Goal: Information Seeking & Learning: Compare options

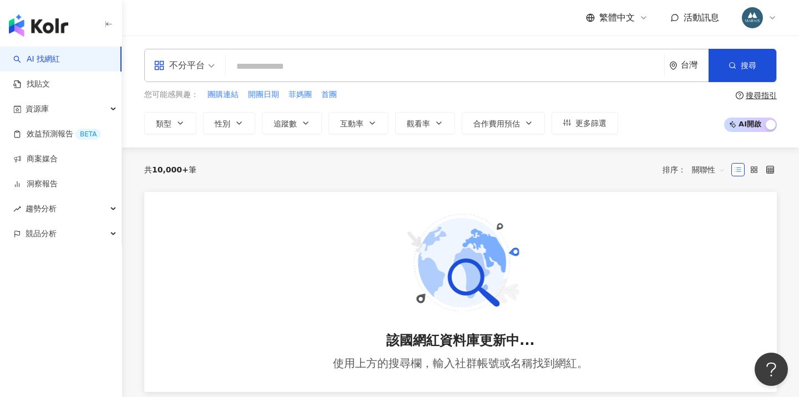
click at [250, 72] on input "search" at bounding box center [445, 66] width 430 height 21
click at [220, 123] on span "性別" at bounding box center [223, 123] width 16 height 9
click at [291, 125] on span "追蹤數" at bounding box center [285, 123] width 23 height 9
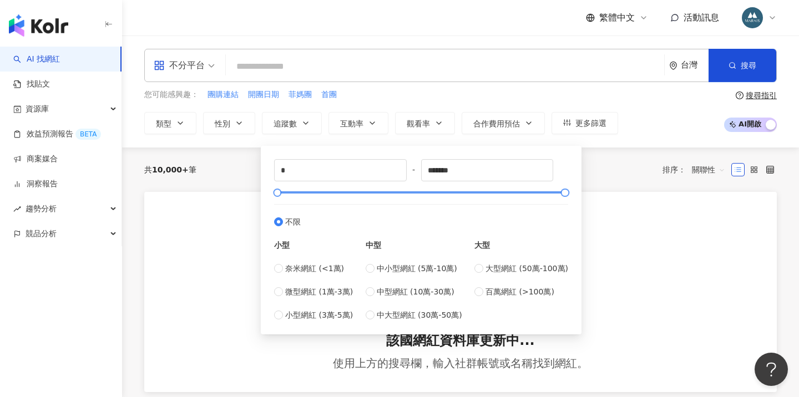
type input "*****"
click at [283, 192] on div at bounding box center [422, 192] width 288 height 7
click at [606, 186] on div "共 10,000+ 筆 排序： 關聯性" at bounding box center [460, 170] width 633 height 44
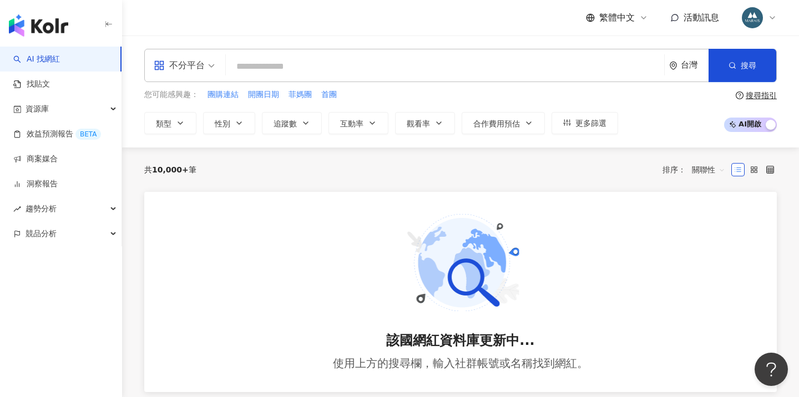
click at [331, 68] on input "search" at bounding box center [445, 66] width 430 height 21
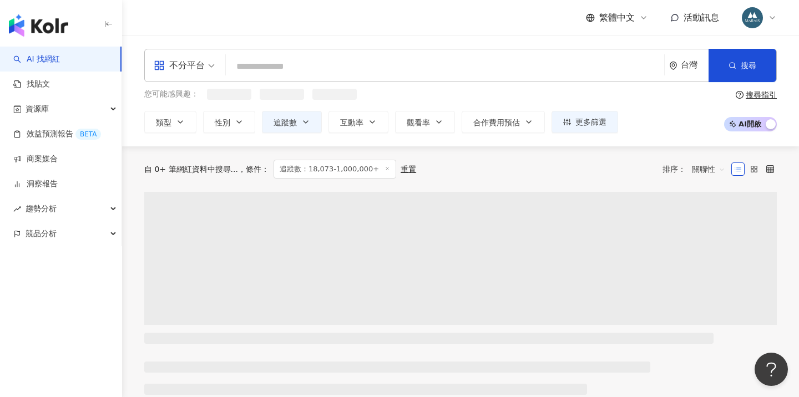
click at [331, 68] on input "search" at bounding box center [445, 66] width 430 height 21
type input "*"
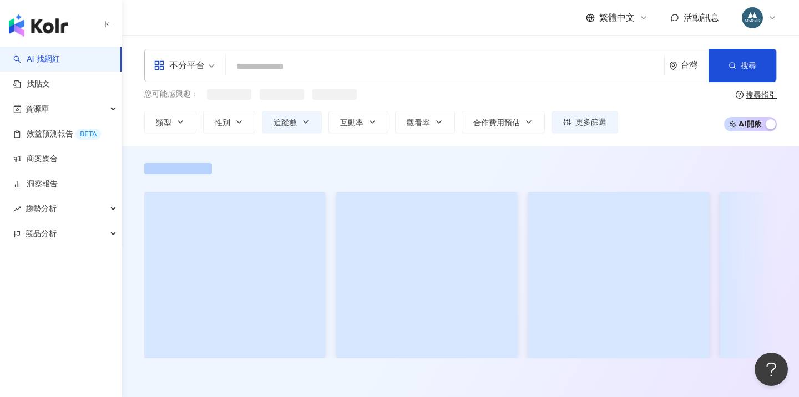
type input "*"
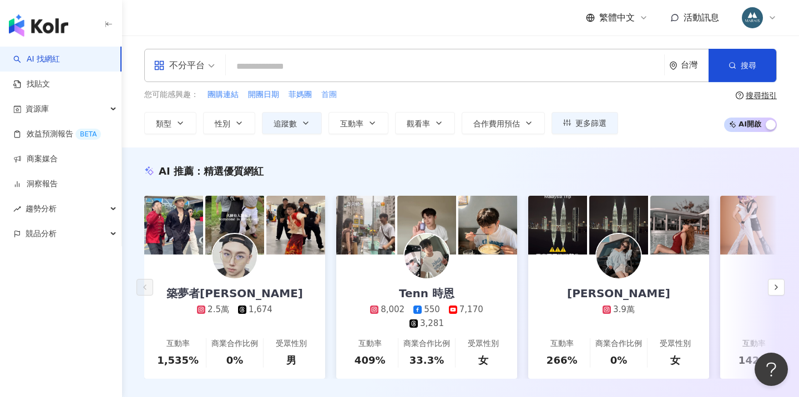
click at [329, 95] on span "首團" at bounding box center [329, 94] width 16 height 11
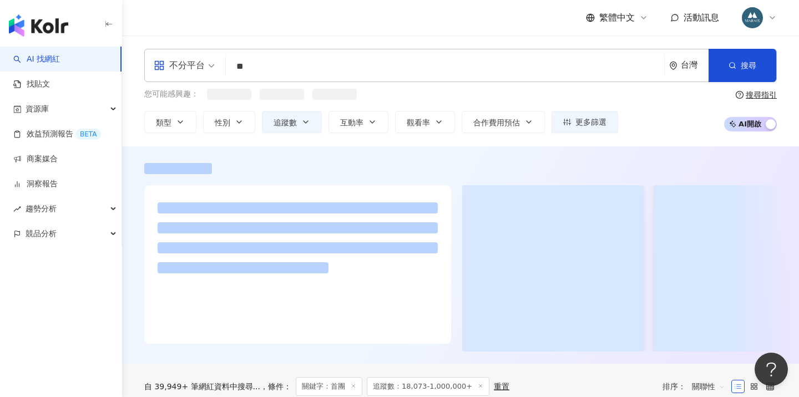
click at [291, 69] on input "**" at bounding box center [445, 66] width 430 height 21
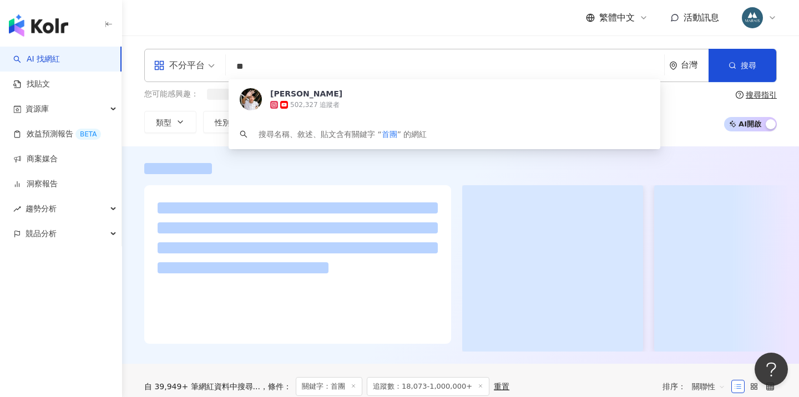
type input "*"
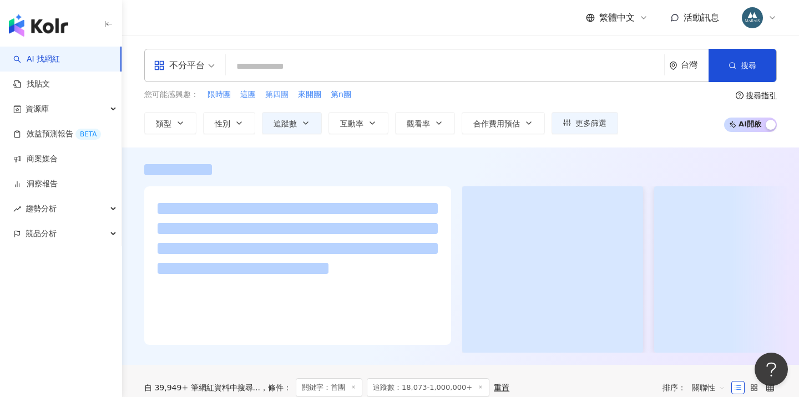
click at [275, 93] on span "第四團" at bounding box center [276, 94] width 23 height 11
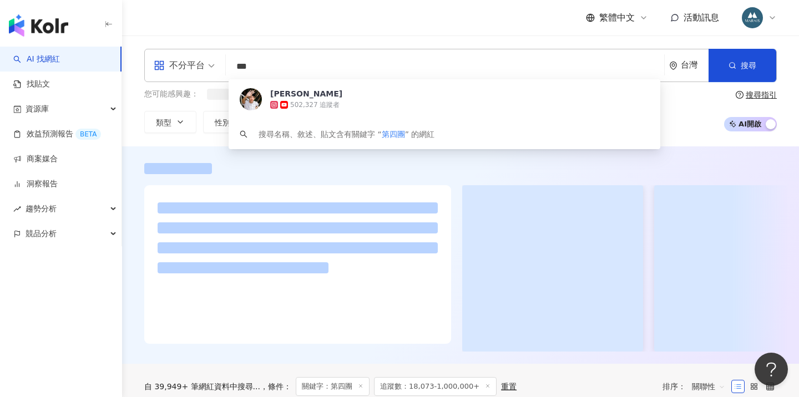
click at [302, 69] on input "***" at bounding box center [445, 66] width 430 height 21
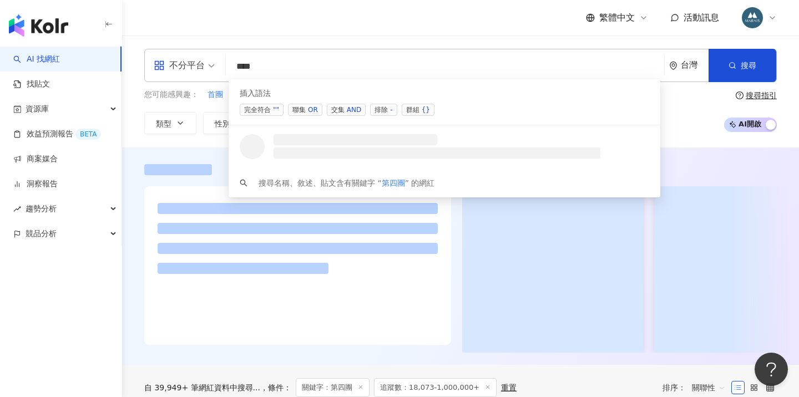
click at [311, 110] on div "OR" at bounding box center [313, 109] width 10 height 11
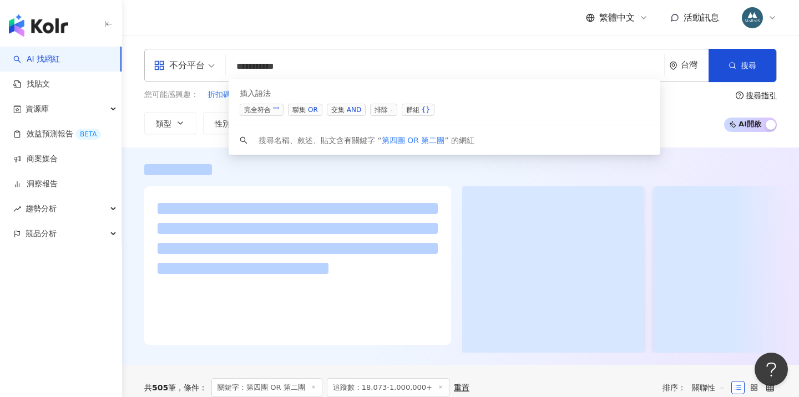
drag, startPoint x: 311, startPoint y: 112, endPoint x: 327, endPoint y: 109, distance: 16.3
click at [311, 112] on div "OR" at bounding box center [313, 109] width 10 height 11
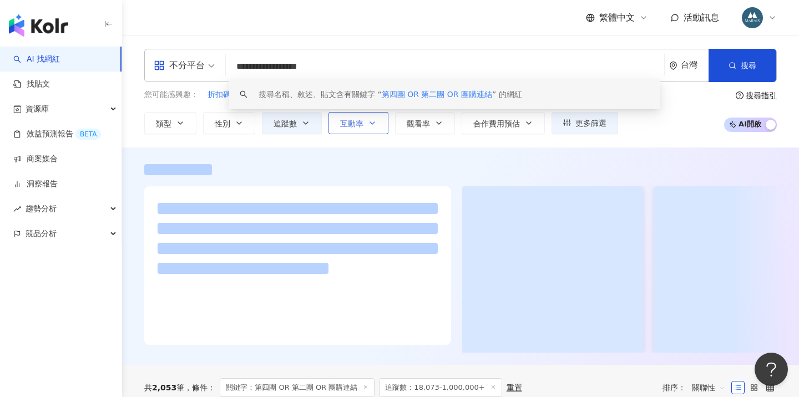
type input "**********"
click at [364, 129] on button "互動率" at bounding box center [359, 123] width 60 height 22
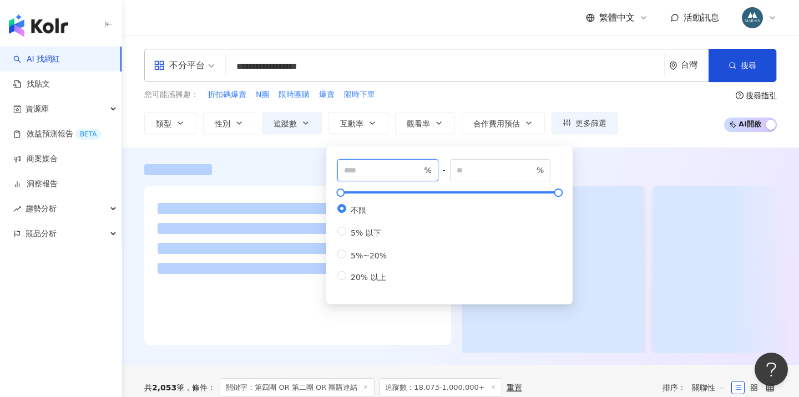
click at [351, 175] on input "number" at bounding box center [383, 170] width 78 height 12
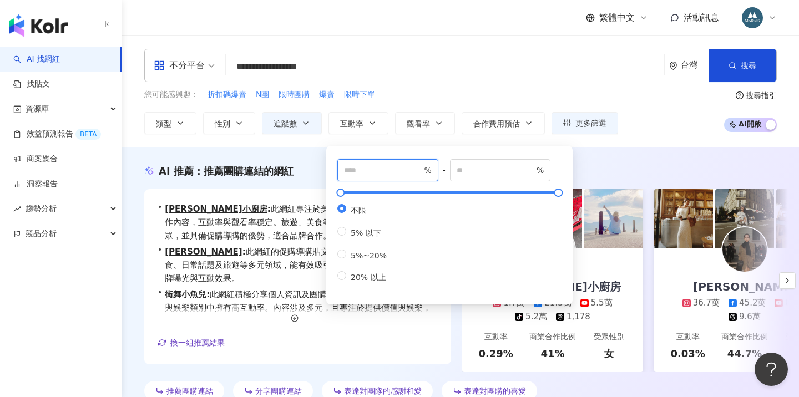
type input "*"
click at [420, 168] on input "*" at bounding box center [383, 170] width 78 height 12
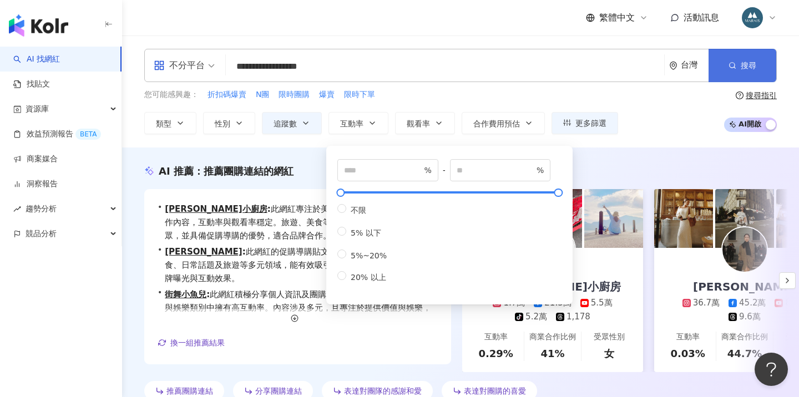
click at [731, 65] on icon "button" at bounding box center [733, 66] width 8 height 8
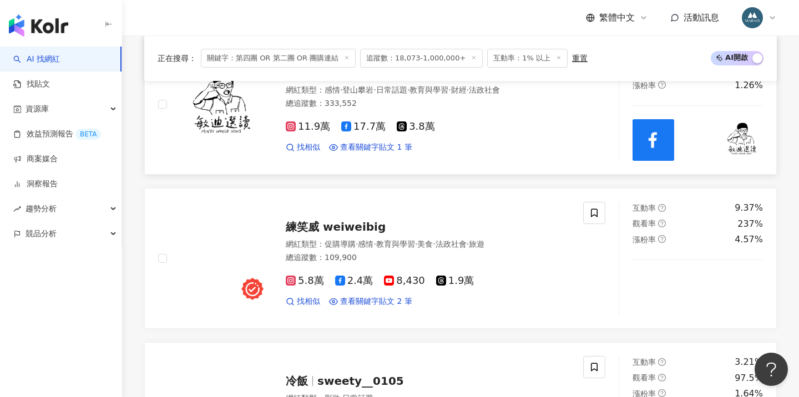
scroll to position [1264, 0]
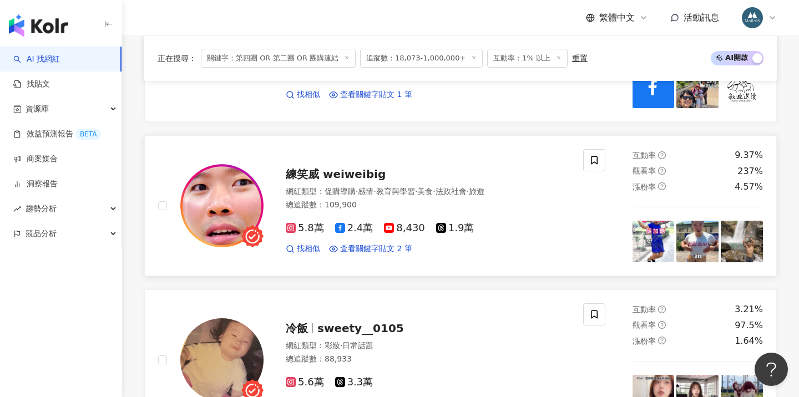
click at [325, 168] on span "練笑威 weiweibig" at bounding box center [336, 174] width 100 height 13
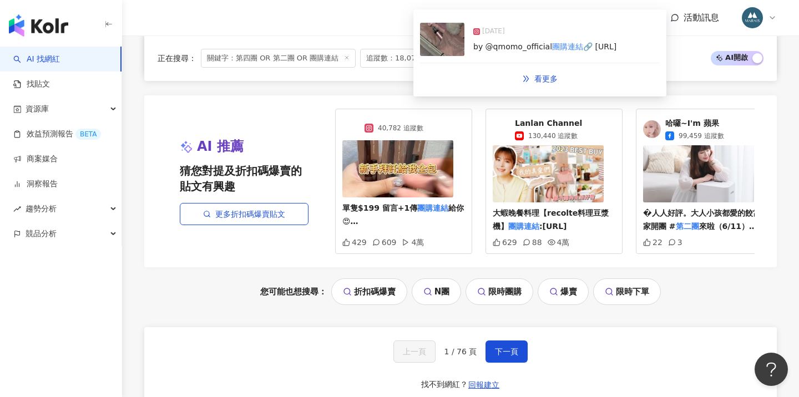
scroll to position [2316, 0]
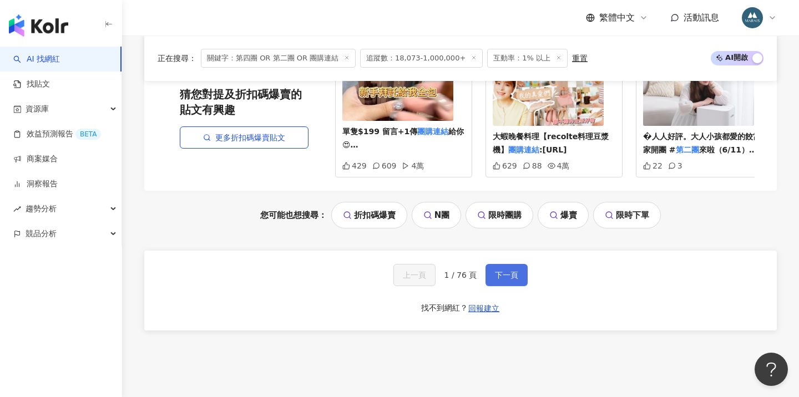
click at [497, 264] on button "下一頁" at bounding box center [507, 275] width 42 height 22
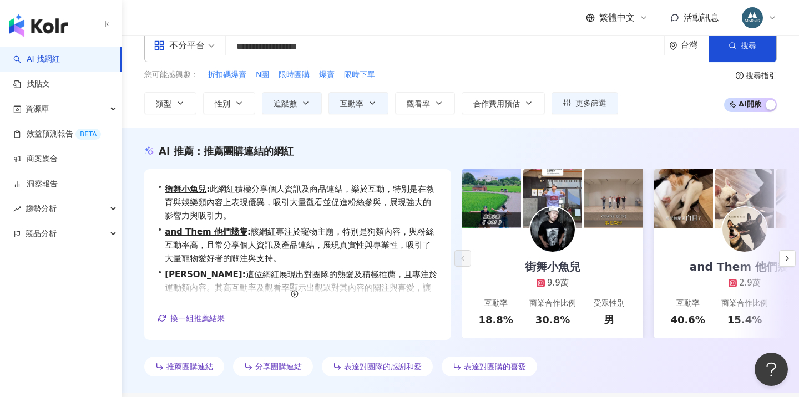
scroll to position [-1, 0]
click at [364, 46] on input "**********" at bounding box center [445, 46] width 430 height 21
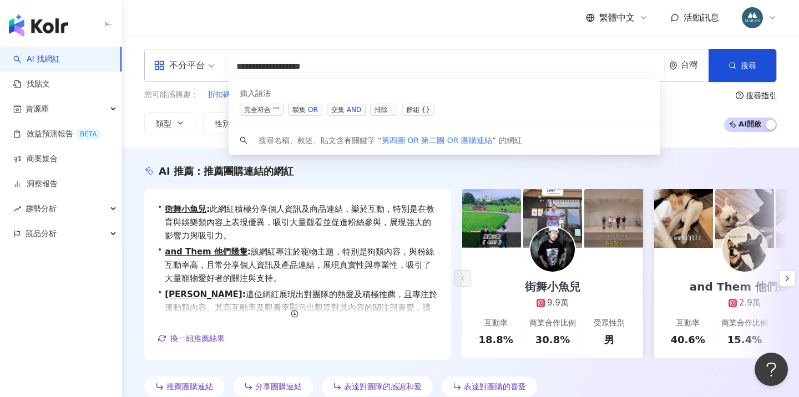
scroll to position [0, 0]
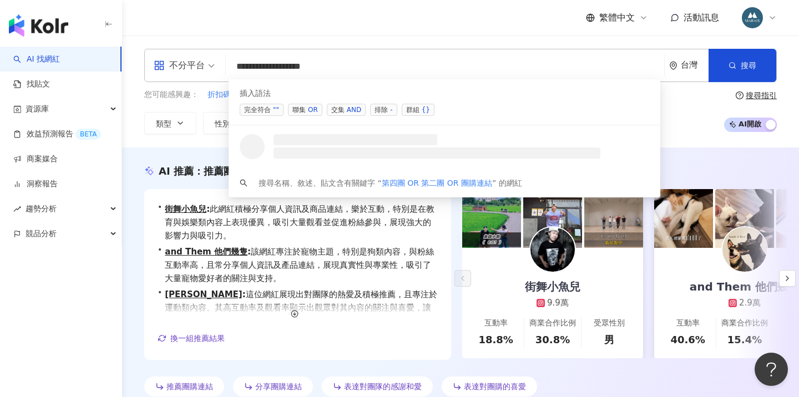
click at [314, 107] on div "OR" at bounding box center [313, 109] width 10 height 11
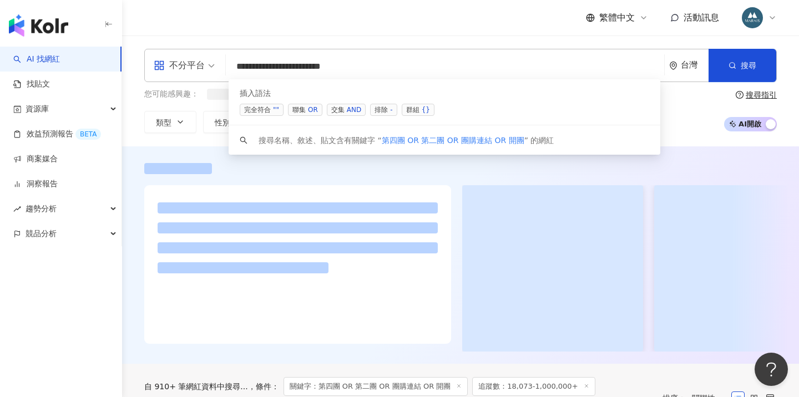
click at [304, 107] on span "聯集 OR" at bounding box center [305, 110] width 34 height 12
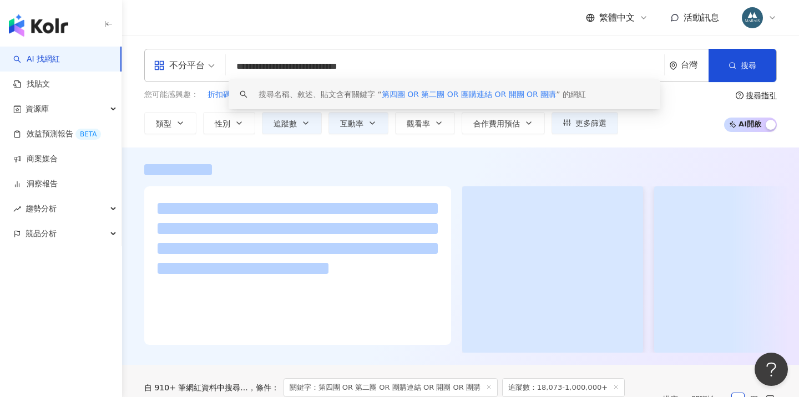
click at [253, 69] on input "**********" at bounding box center [445, 66] width 430 height 21
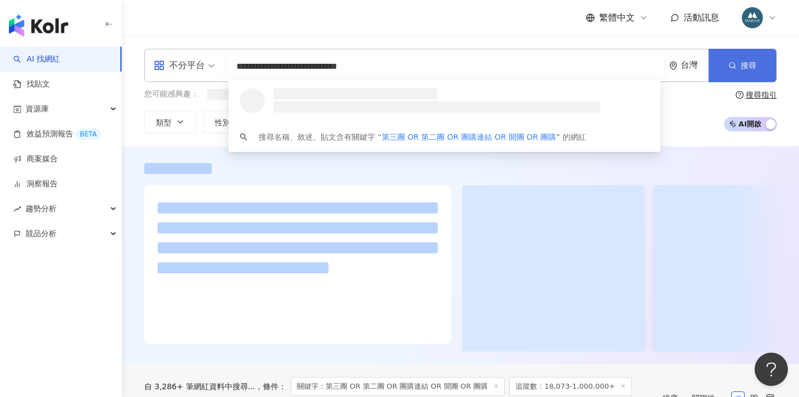
type input "**********"
click at [759, 67] on button "搜尋" at bounding box center [743, 65] width 68 height 33
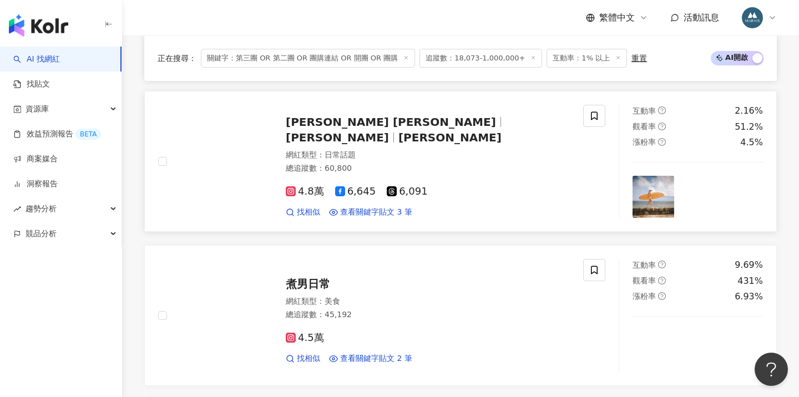
scroll to position [1466, 0]
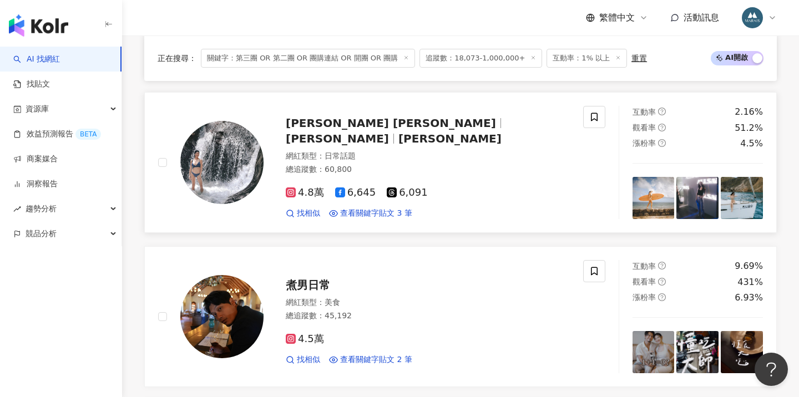
click at [336, 117] on span "Sara Chang 張蕾" at bounding box center [391, 123] width 210 height 13
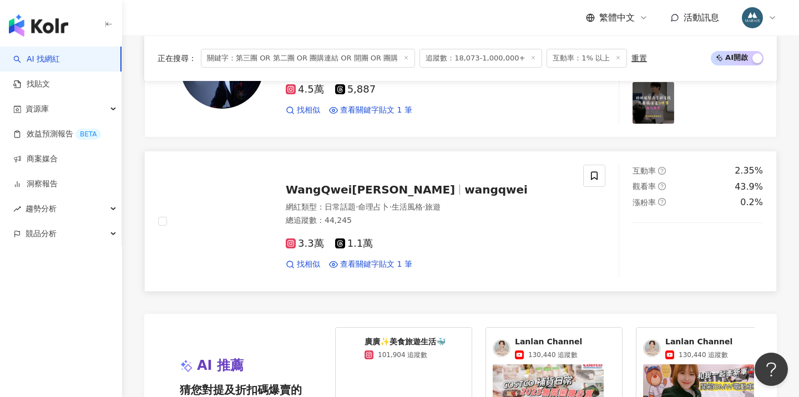
scroll to position [2057, 0]
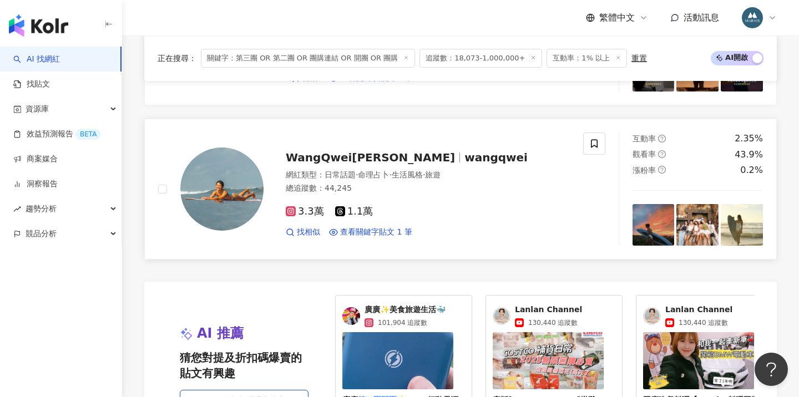
click at [340, 146] on div "WangQwei王葵 wangqwei 網紅類型 ： 日常話題 · 命理占卜 · 生活風格 · 旅遊 總追蹤數 ： 44,245 3.3萬 1.1萬 找相似 …" at bounding box center [417, 189] width 306 height 97
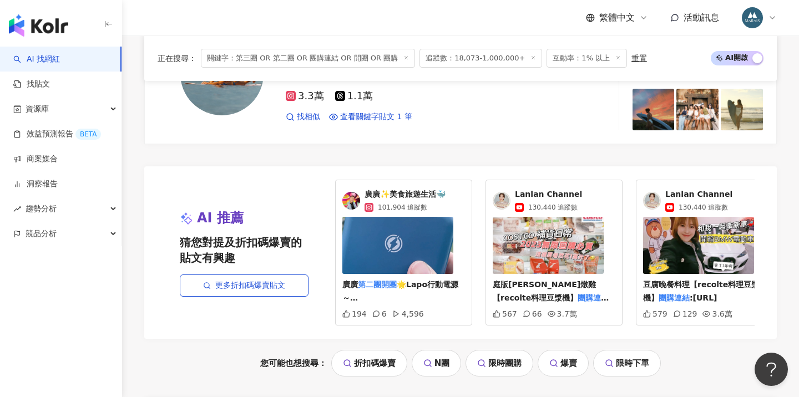
scroll to position [2210, 0]
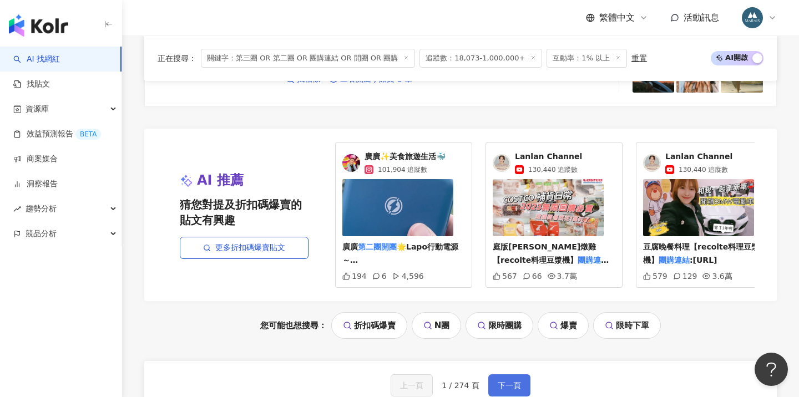
click at [507, 381] on span "下一頁" at bounding box center [509, 385] width 23 height 9
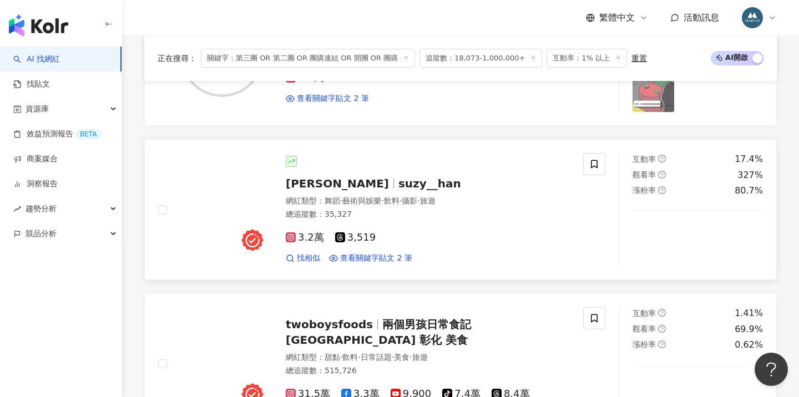
scroll to position [1878, 0]
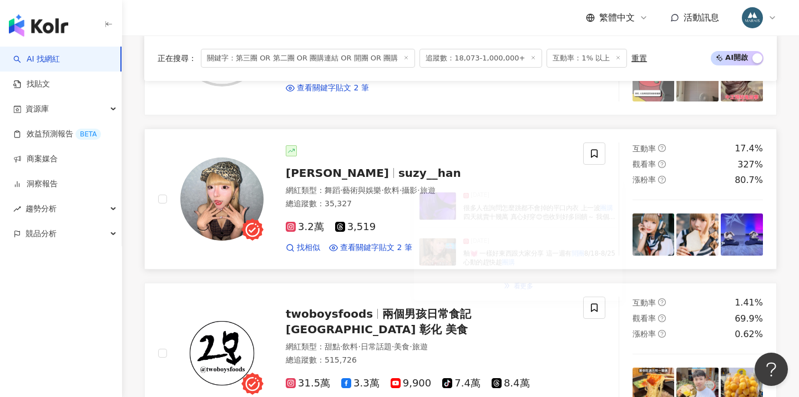
click at [353, 199] on div "總追蹤數 ： 35,327" at bounding box center [428, 204] width 284 height 11
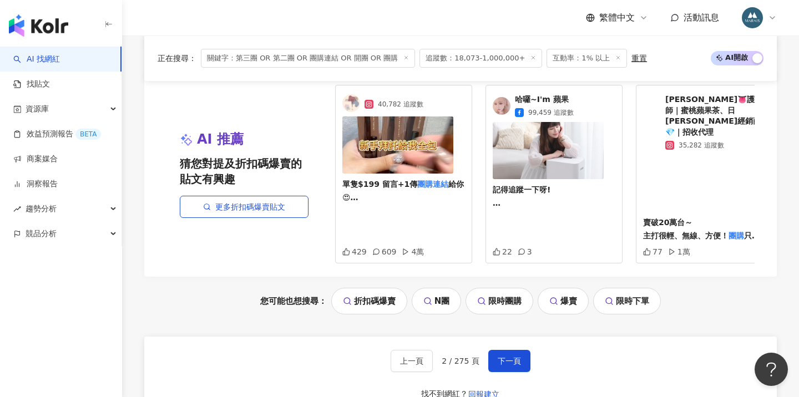
scroll to position [2336, 0]
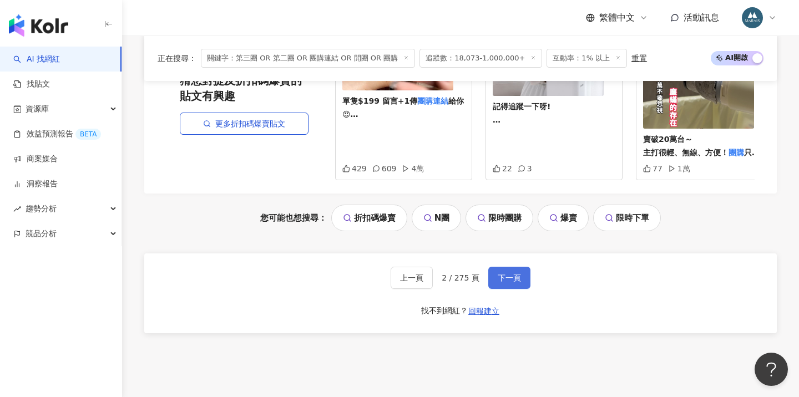
click at [500, 274] on span "下一頁" at bounding box center [509, 278] width 23 height 9
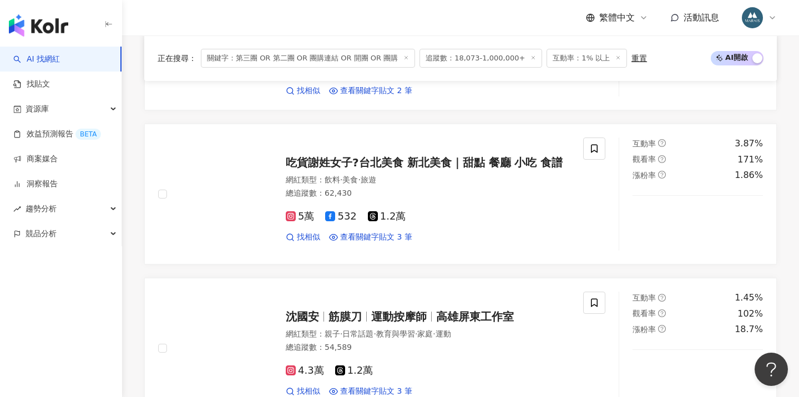
scroll to position [1894, 0]
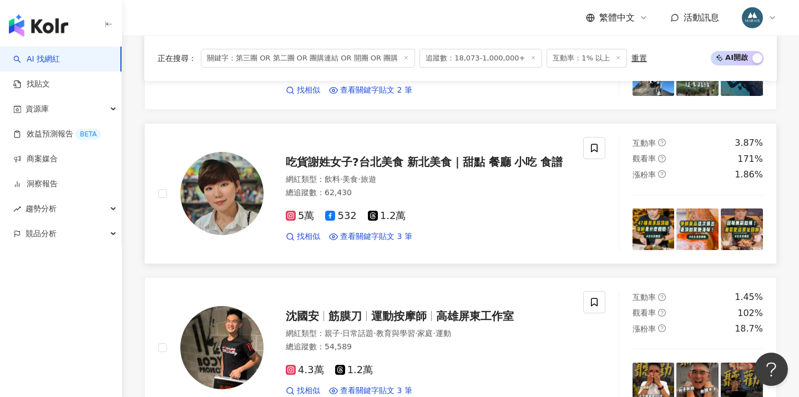
click at [366, 209] on div "5萬 532 1.2萬 找相似 查看關鍵字貼文 3 筆" at bounding box center [428, 221] width 284 height 41
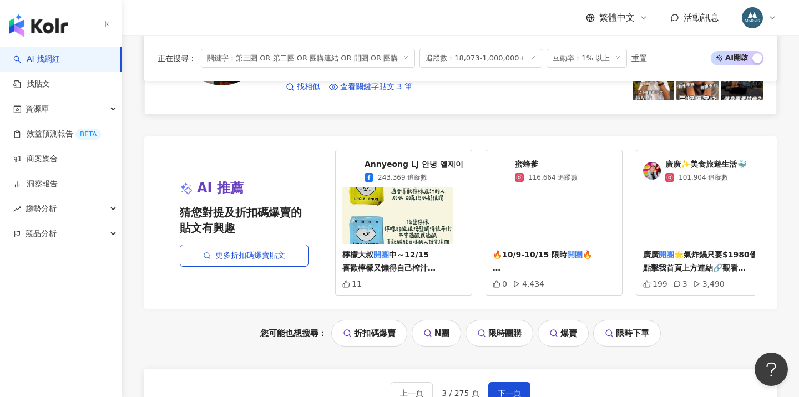
scroll to position [2295, 0]
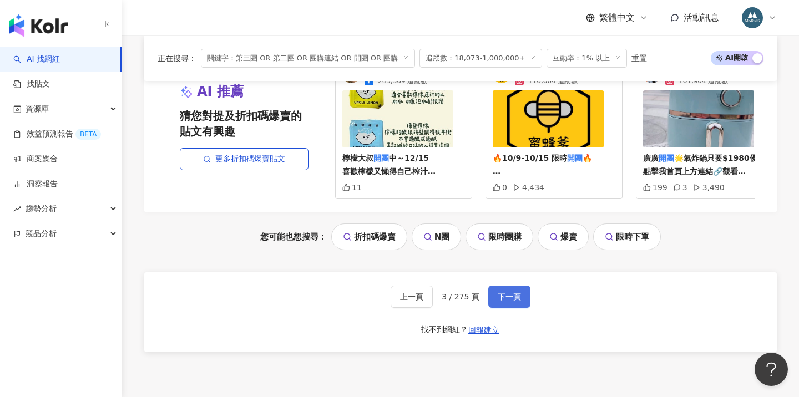
click at [512, 286] on button "下一頁" at bounding box center [509, 297] width 42 height 22
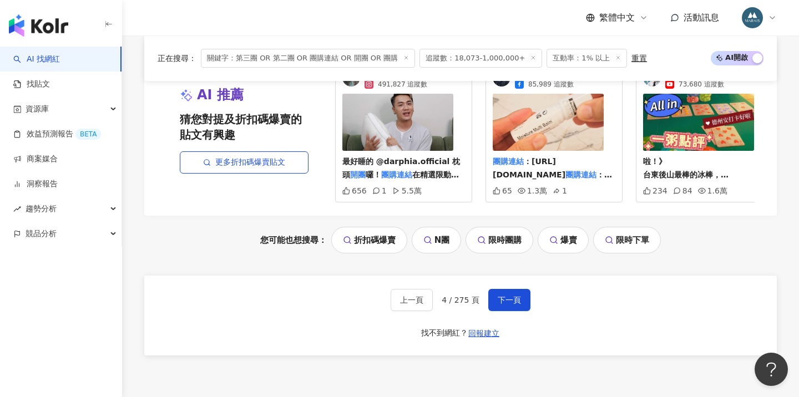
scroll to position [2357, 0]
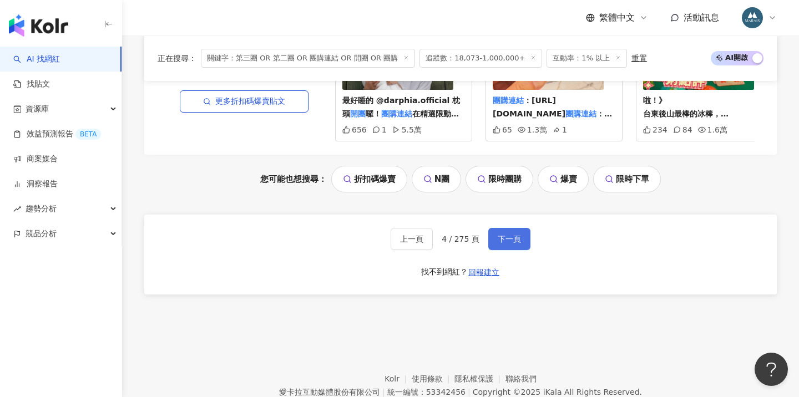
click at [505, 228] on button "下一頁" at bounding box center [509, 239] width 42 height 22
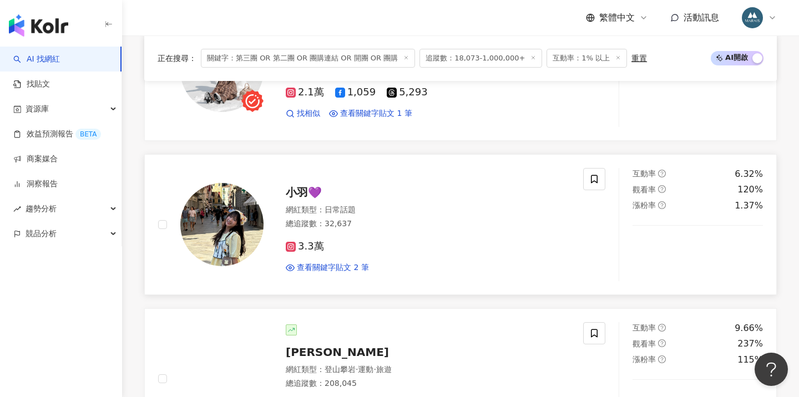
scroll to position [1156, 0]
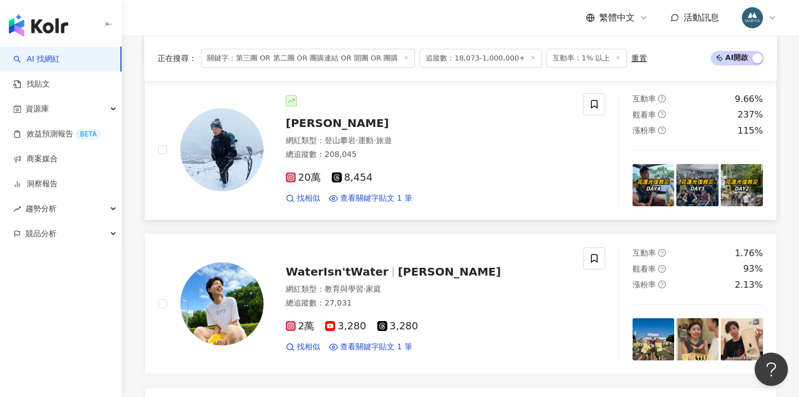
click at [327, 129] on div "詹愽智 網紅類型 ： 登山攀岩 · 運動 · 旅遊 總追蹤數 ： 208,045 20萬 8,454 找相似 查看關鍵字貼文 1 筆" at bounding box center [417, 149] width 306 height 108
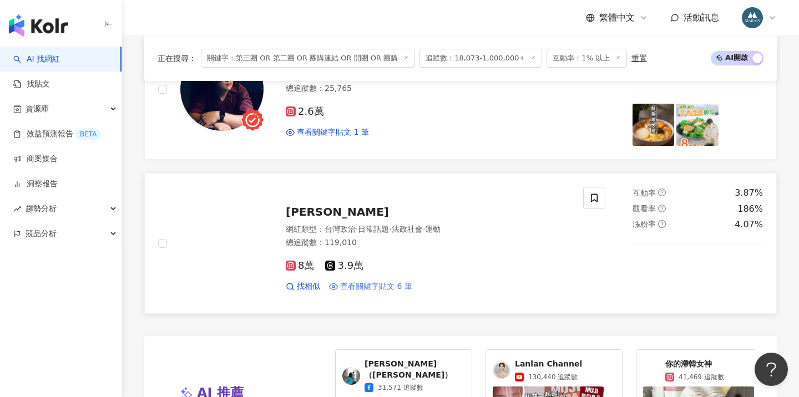
scroll to position [2046, 0]
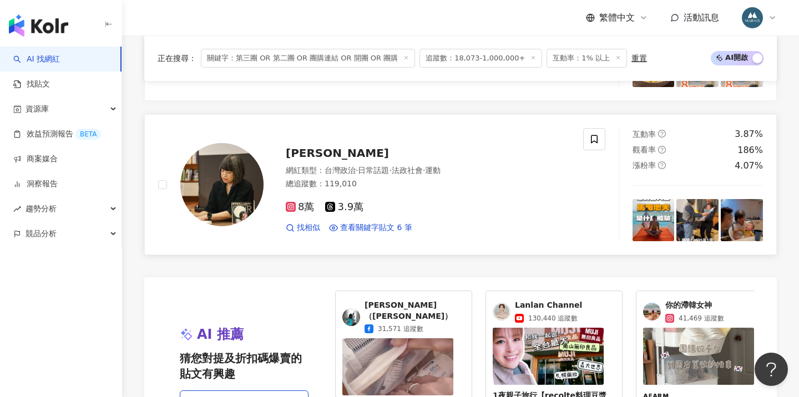
click at [349, 166] on span "台灣政治" at bounding box center [340, 170] width 31 height 9
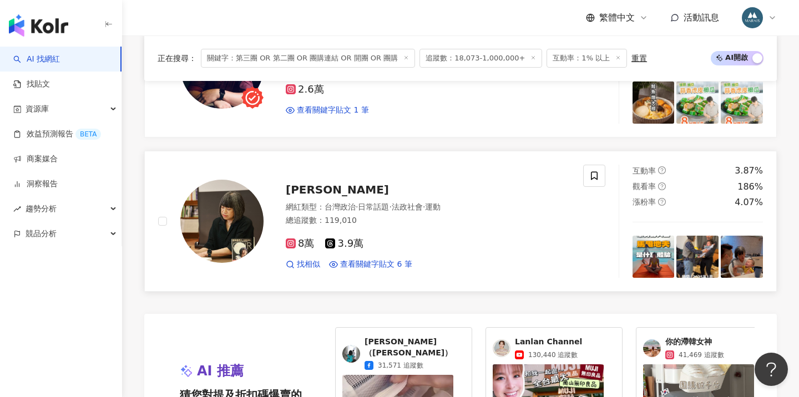
scroll to position [1978, 0]
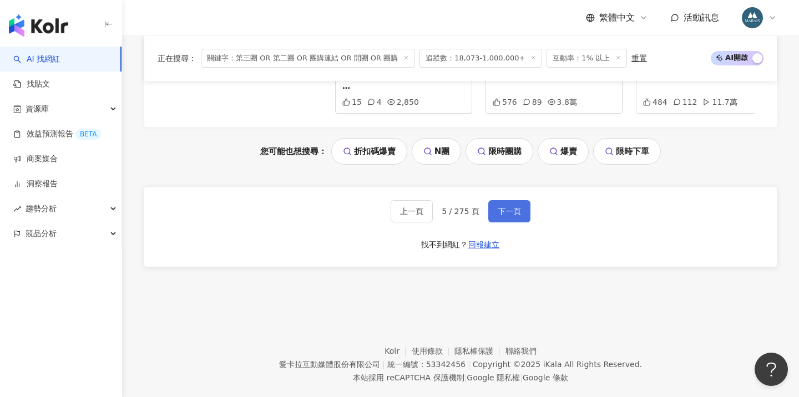
click at [501, 207] on span "下一頁" at bounding box center [509, 211] width 23 height 9
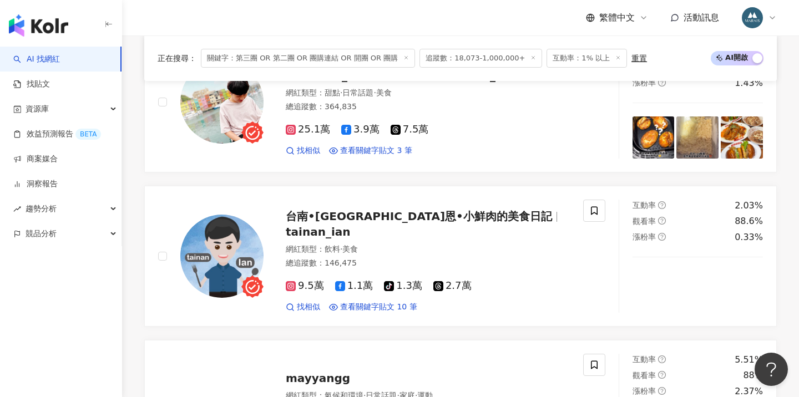
scroll to position [465, 0]
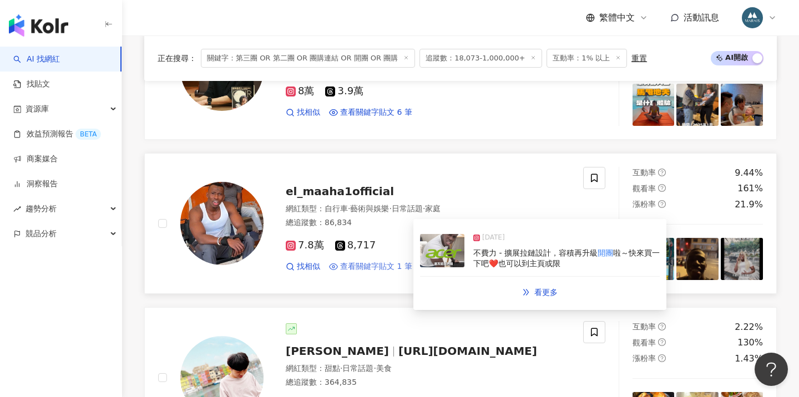
click at [386, 261] on span "查看關鍵字貼文 1 筆" at bounding box center [376, 266] width 72 height 11
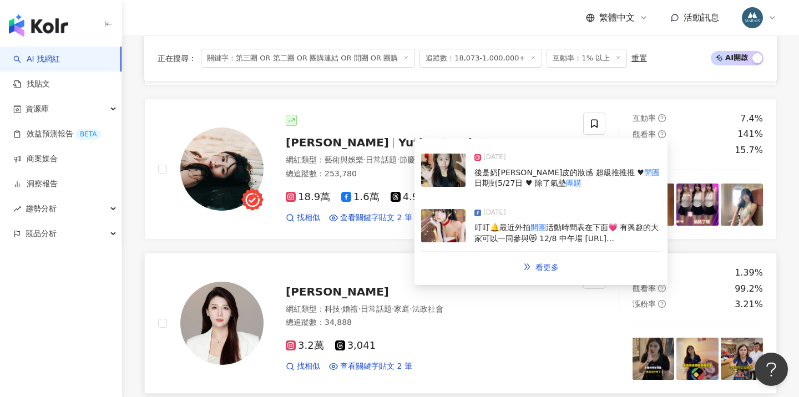
scroll to position [1708, 0]
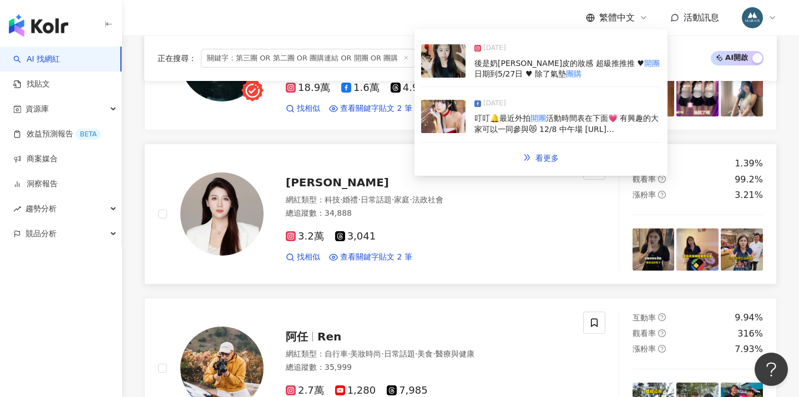
click at [368, 236] on div "3.2萬 3,041 找相似 查看關鍵字貼文 2 筆" at bounding box center [428, 242] width 284 height 41
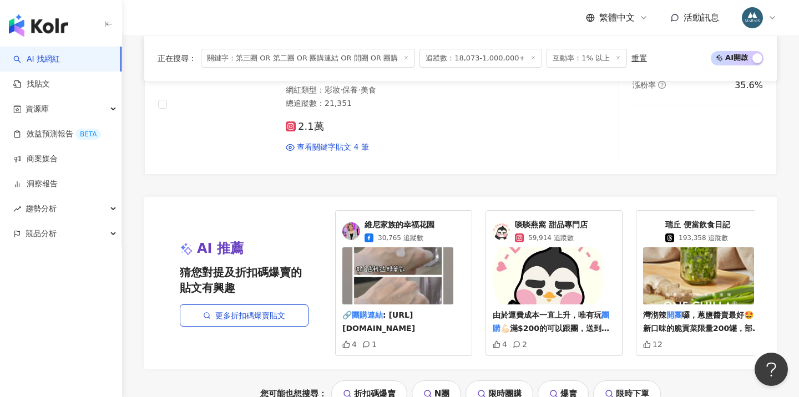
scroll to position [2362, 0]
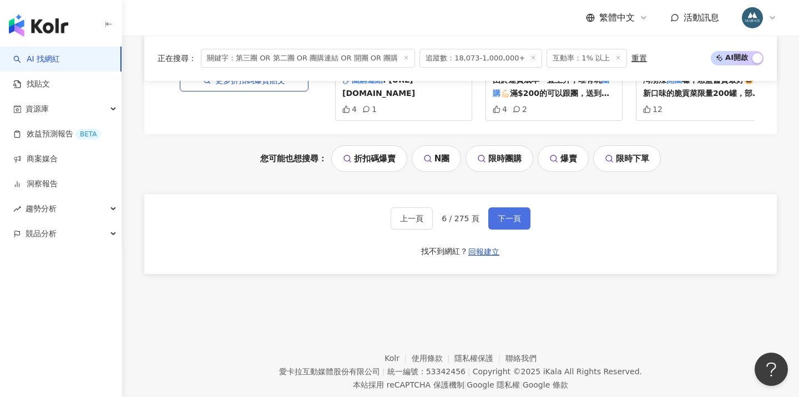
click at [507, 214] on span "下一頁" at bounding box center [509, 218] width 23 height 9
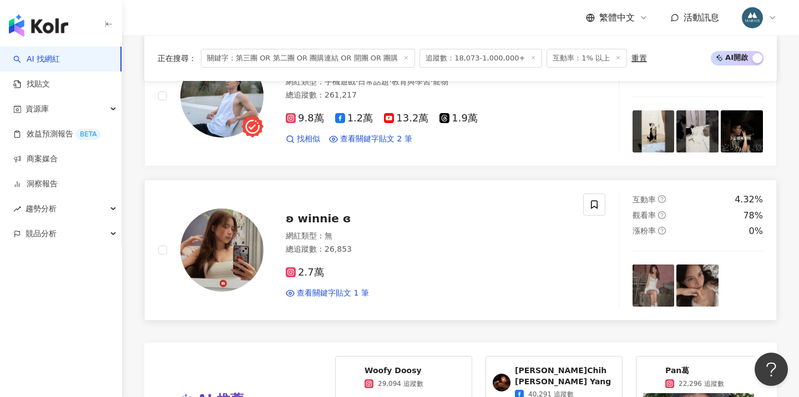
scroll to position [2184, 0]
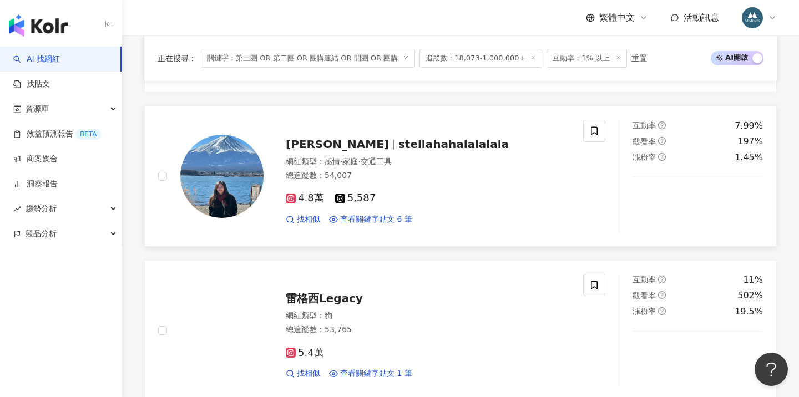
scroll to position [975, 0]
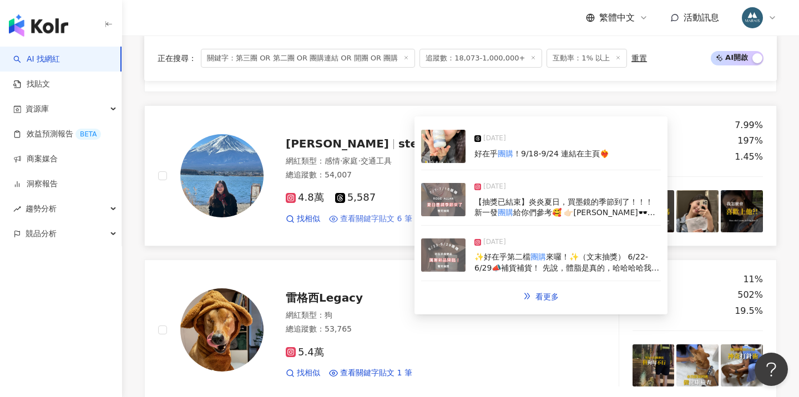
click at [389, 215] on span "查看關鍵字貼文 6 筆" at bounding box center [376, 219] width 72 height 11
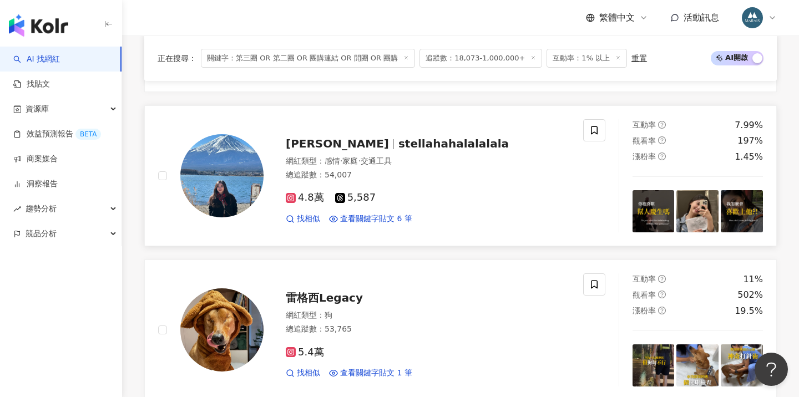
click at [402, 147] on div "Kao Ting Hsin stellahahalalalala" at bounding box center [428, 144] width 284 height 16
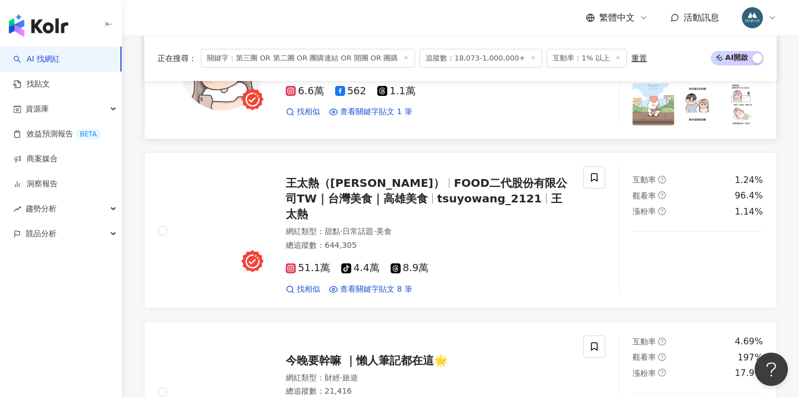
scroll to position [1854, 0]
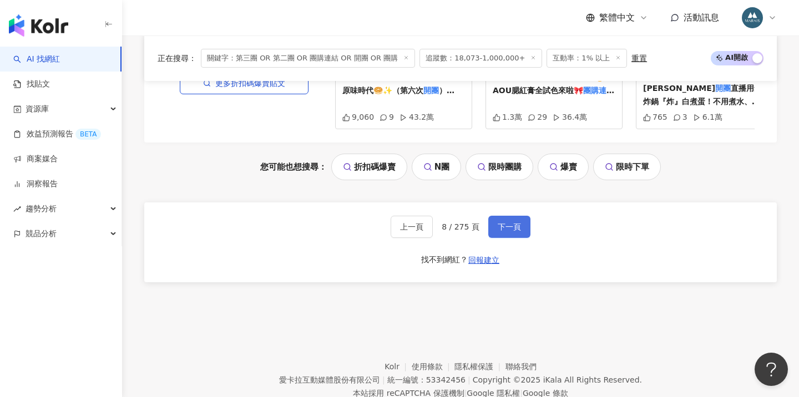
click at [512, 216] on button "下一頁" at bounding box center [509, 227] width 42 height 22
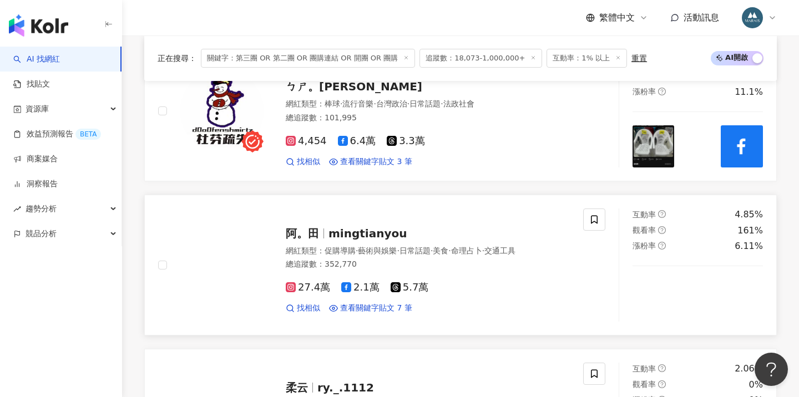
scroll to position [1777, 0]
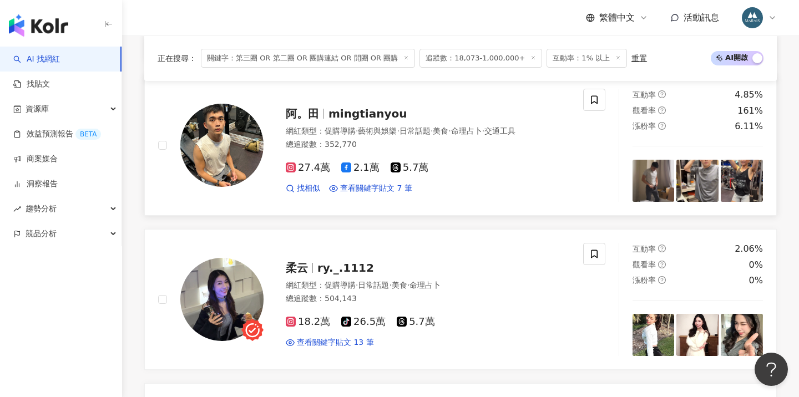
click at [346, 118] on div "阿。田 mingtianyou 網紅類型 ： 促購導購 · 藝術與娛樂 · 日常話題 · 美食 · 命理占卜 · 交通工具 總追蹤數 ： 352,770 27…" at bounding box center [417, 145] width 306 height 97
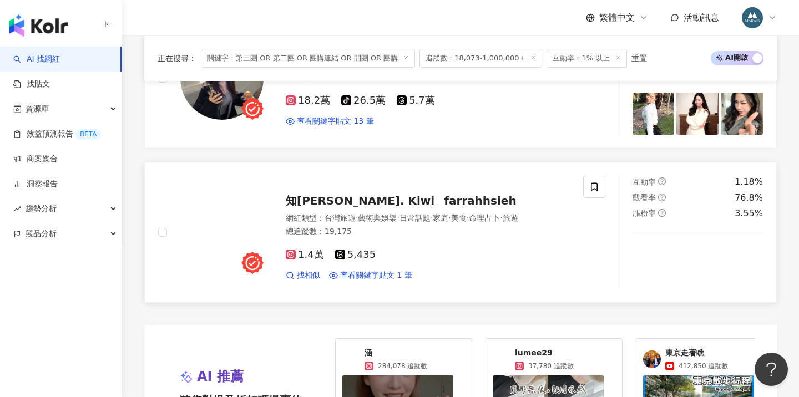
scroll to position [2220, 0]
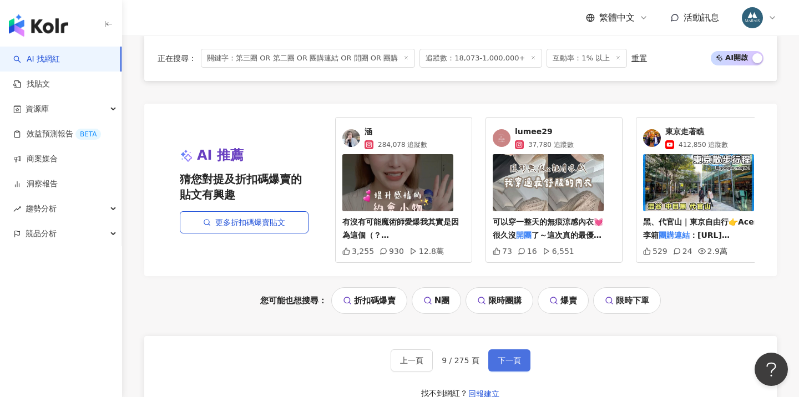
click at [511, 356] on span "下一頁" at bounding box center [509, 360] width 23 height 9
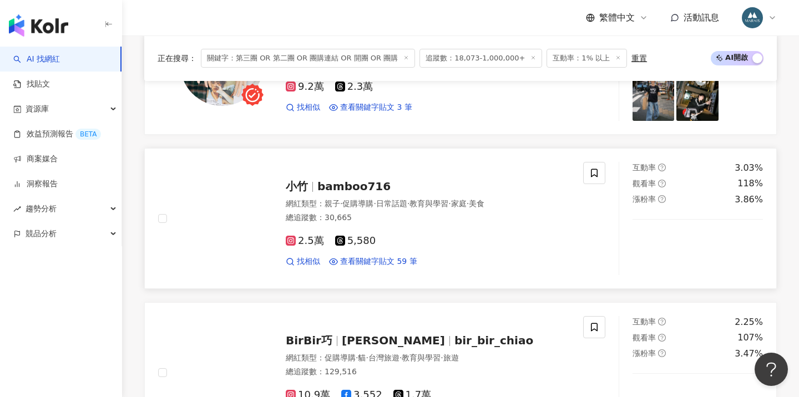
scroll to position [1276, 0]
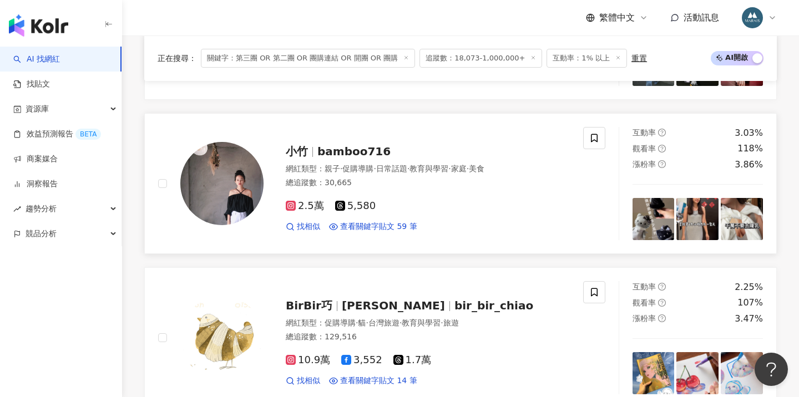
click at [363, 154] on div "小竹 bamboo716" at bounding box center [428, 152] width 284 height 16
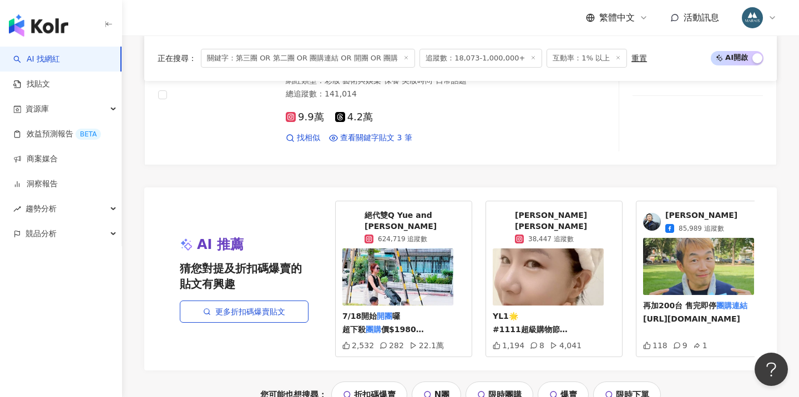
scroll to position [2246, 0]
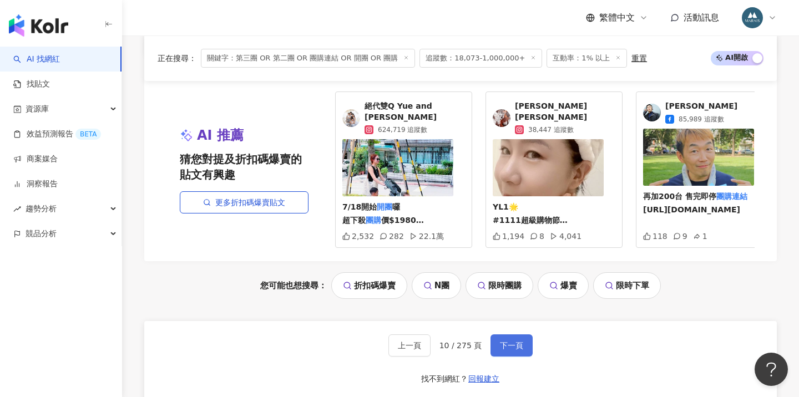
click at [500, 341] on span "下一頁" at bounding box center [511, 345] width 23 height 9
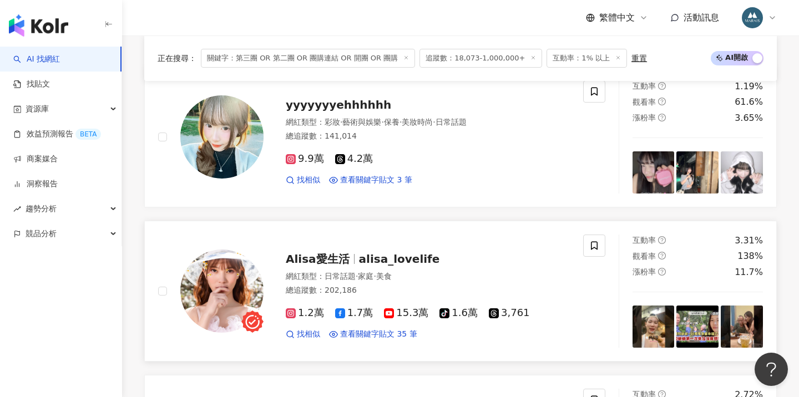
scroll to position [396, 1]
click at [352, 106] on span "yyyyyyyehhhhhh" at bounding box center [338, 105] width 105 height 13
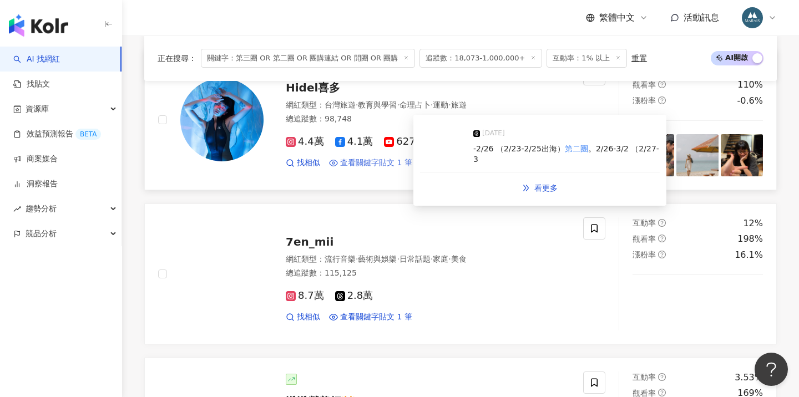
scroll to position [823, 0]
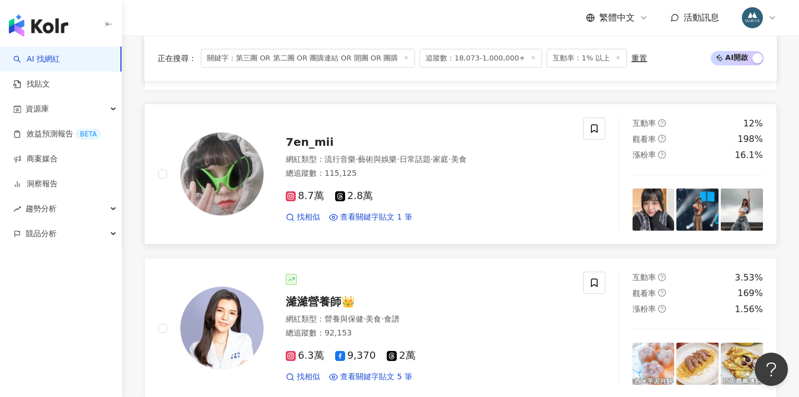
click at [332, 182] on div "8.7萬 2.8萬 找相似 查看關鍵字貼文 1 筆" at bounding box center [428, 202] width 284 height 41
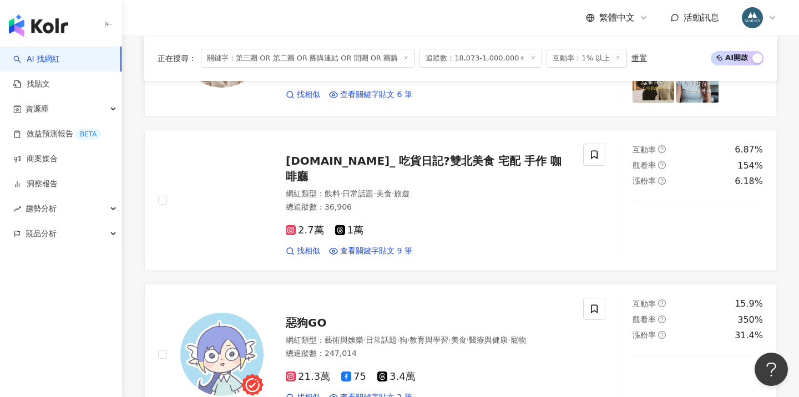
scroll to position [1722, 0]
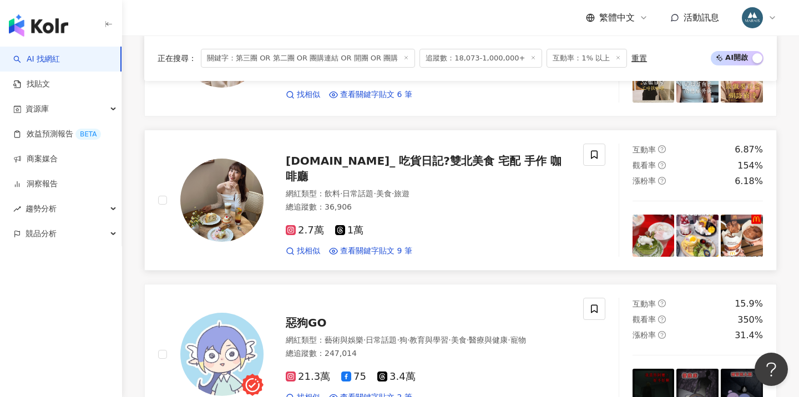
click at [374, 163] on span "yu.food_ 吃貨日記?雙北美食 宅配 手作 咖啡廳" at bounding box center [424, 168] width 276 height 29
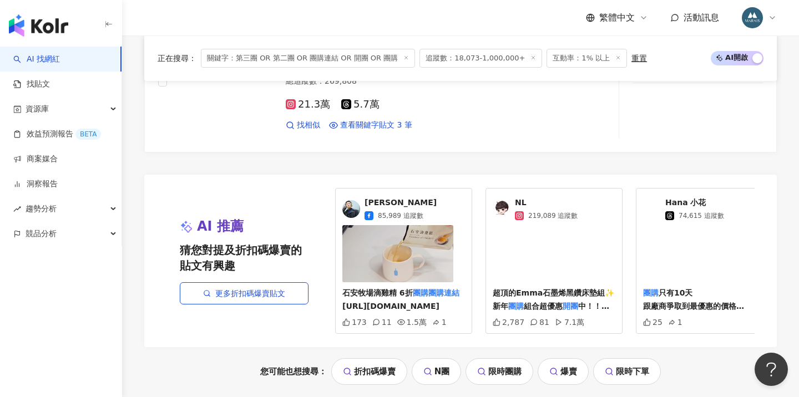
scroll to position [2254, 0]
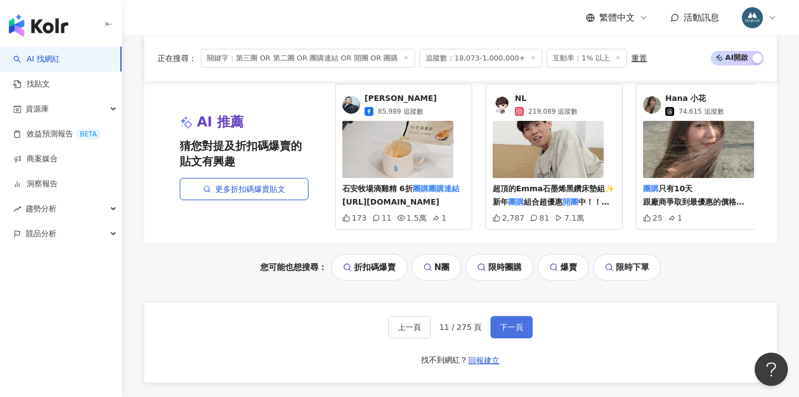
click at [505, 323] on span "下一頁" at bounding box center [511, 327] width 23 height 9
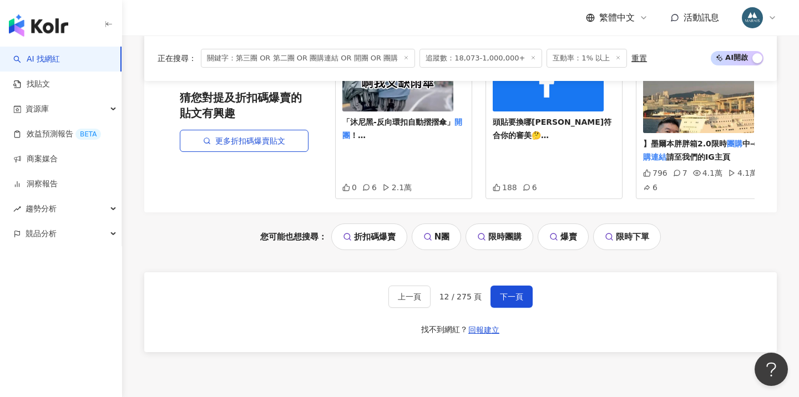
scroll to position [2404, 0]
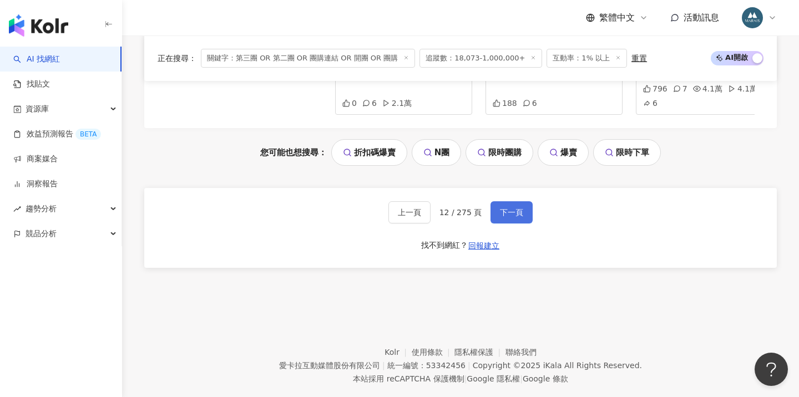
click at [507, 201] on button "下一頁" at bounding box center [512, 212] width 42 height 22
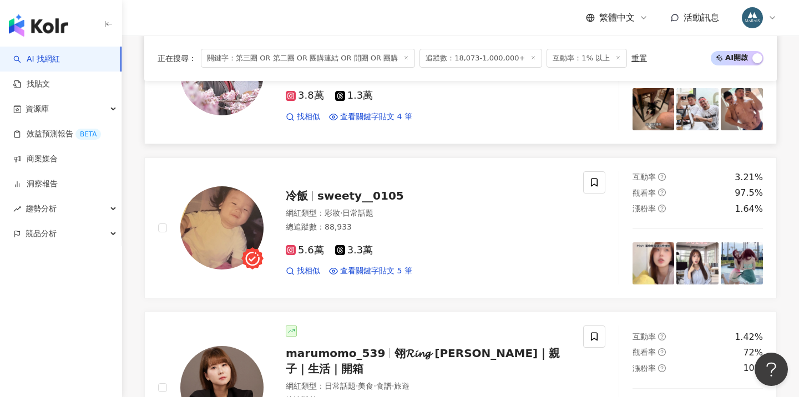
scroll to position [1130, 0]
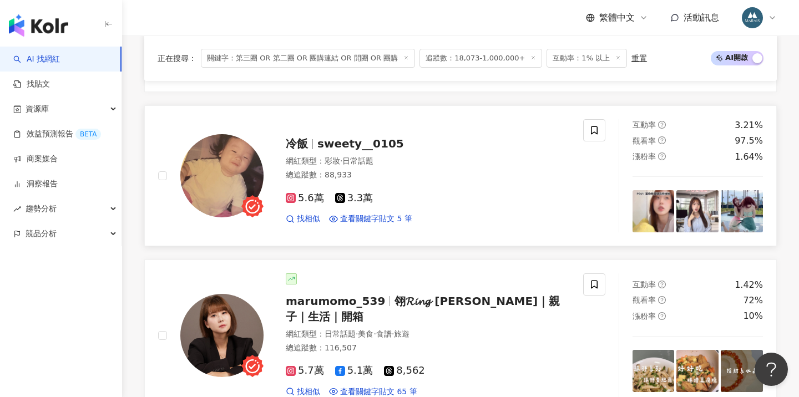
click at [354, 137] on span "sweety__0105" at bounding box center [360, 143] width 87 height 13
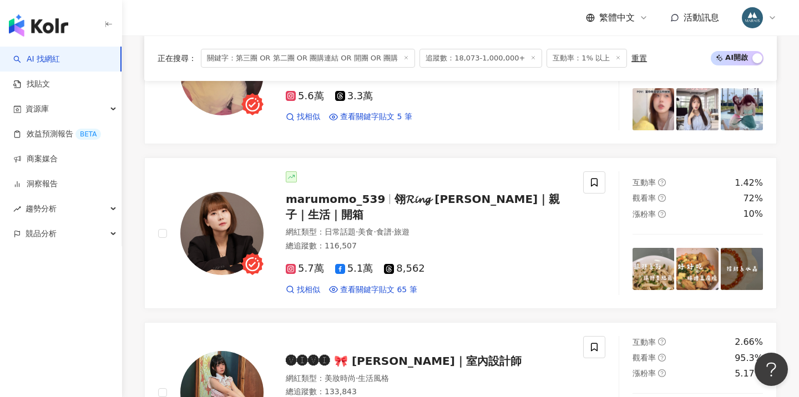
scroll to position [1307, 0]
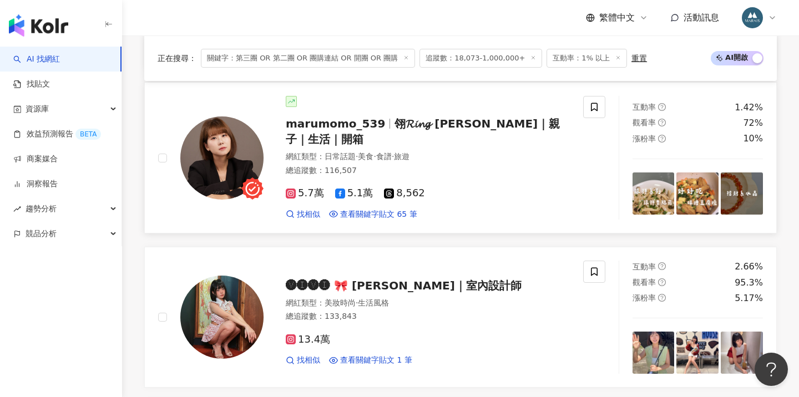
click at [360, 152] on div "網紅類型 ： 日常話題 · 美食 · 食譜 · 旅遊 總追蹤數 ： 116,507" at bounding box center [428, 165] width 284 height 27
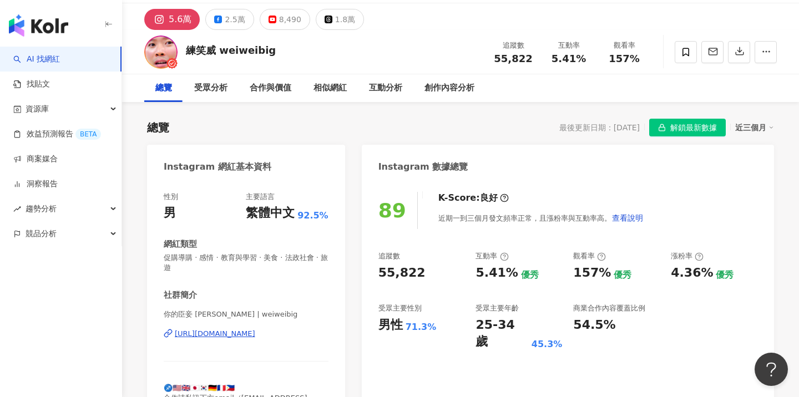
scroll to position [59, 0]
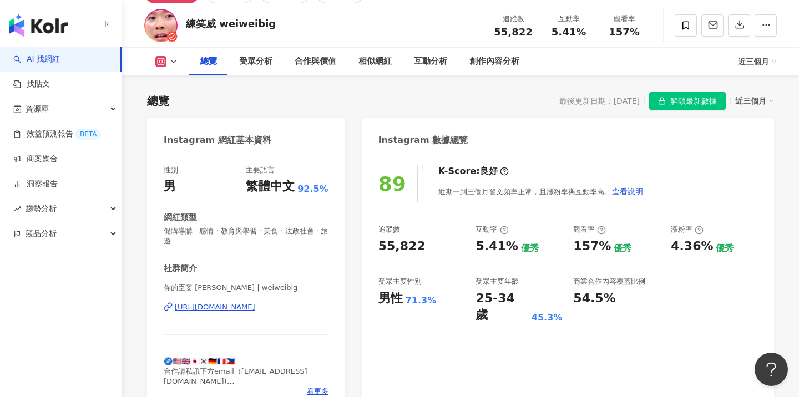
click at [218, 303] on div "https://www.instagram.com/weiweibig/" at bounding box center [215, 308] width 80 height 10
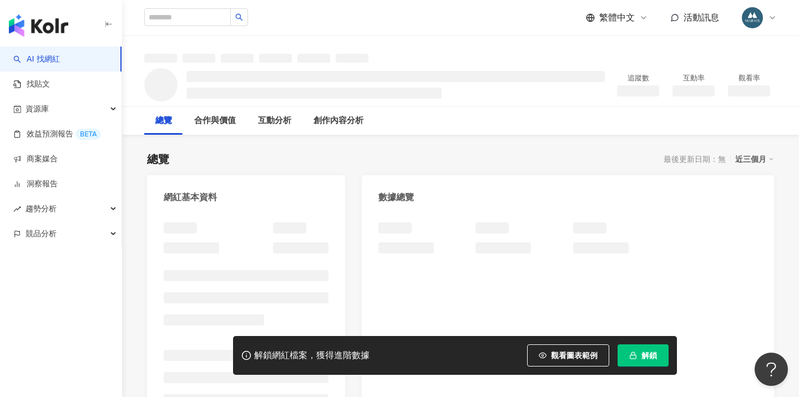
click at [647, 355] on span "解鎖" at bounding box center [650, 355] width 16 height 9
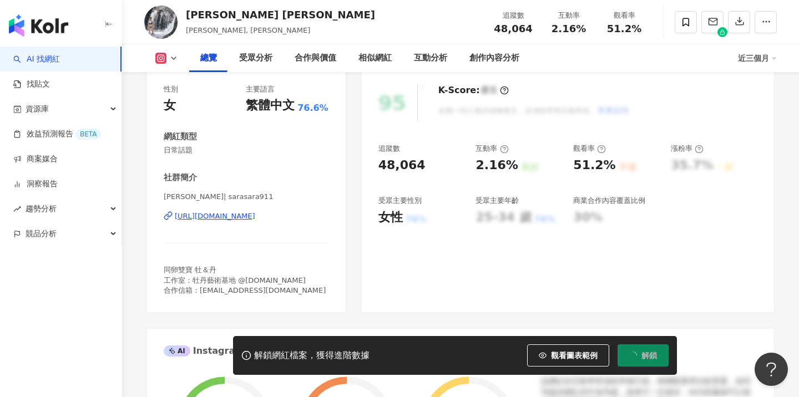
scroll to position [138, 0]
click at [255, 216] on div "https://www.instagram.com/sarasara911/" at bounding box center [215, 217] width 80 height 10
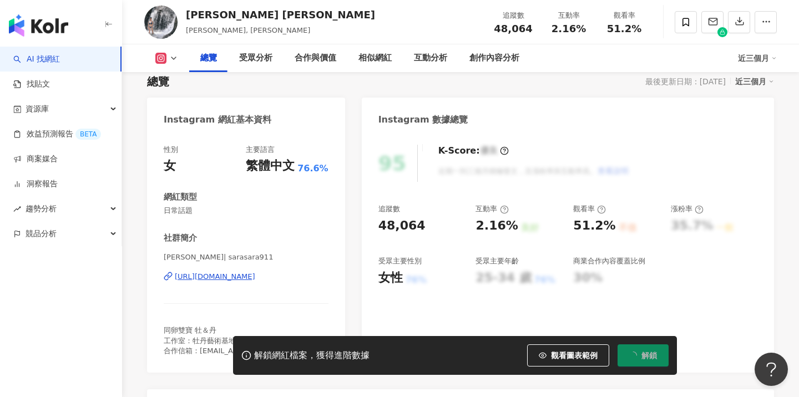
scroll to position [79, 0]
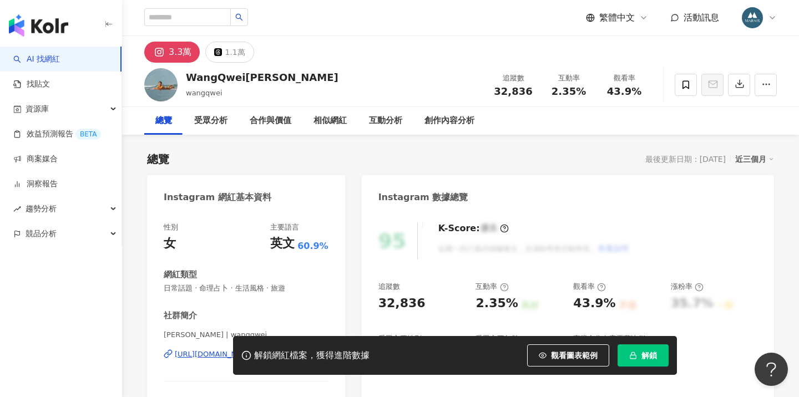
click at [626, 354] on button "解鎖" at bounding box center [643, 356] width 51 height 22
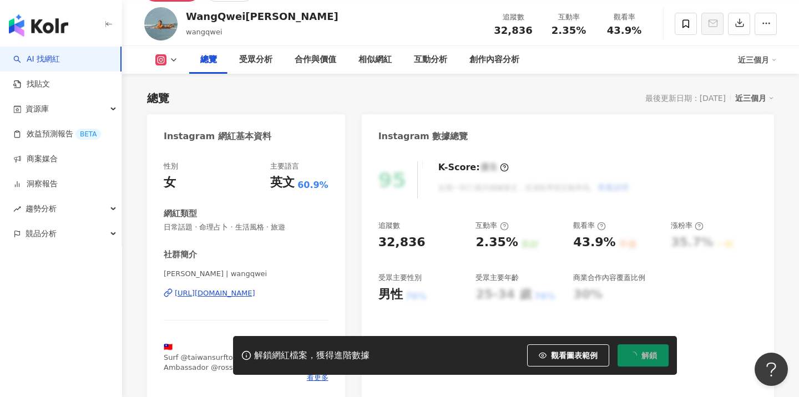
scroll to position [17, 0]
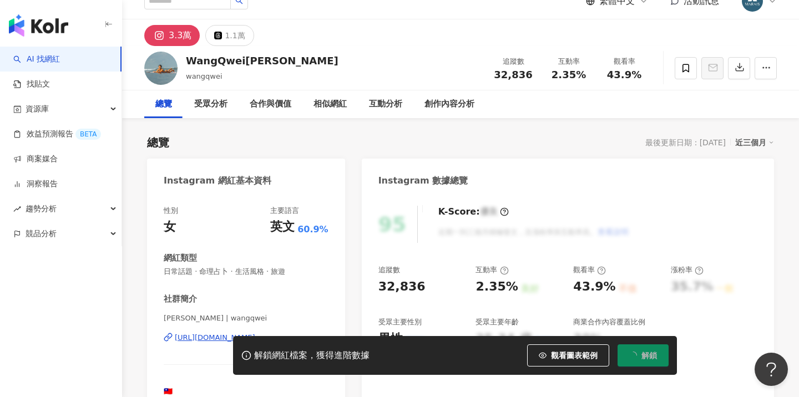
click at [216, 339] on div "解鎖網紅檔案，獲得進階數據 觀看圖表範例 解鎖" at bounding box center [399, 355] width 799 height 39
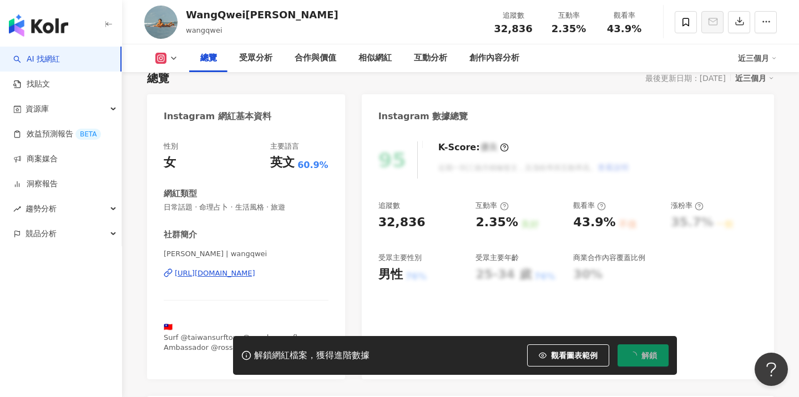
click at [232, 268] on div "Wang Qwei王葵 | wangqwei https://www.instagram.com/wangqwei/" at bounding box center [246, 281] width 165 height 65
click at [230, 275] on div "https://www.instagram.com/wangqwei/" at bounding box center [215, 274] width 80 height 10
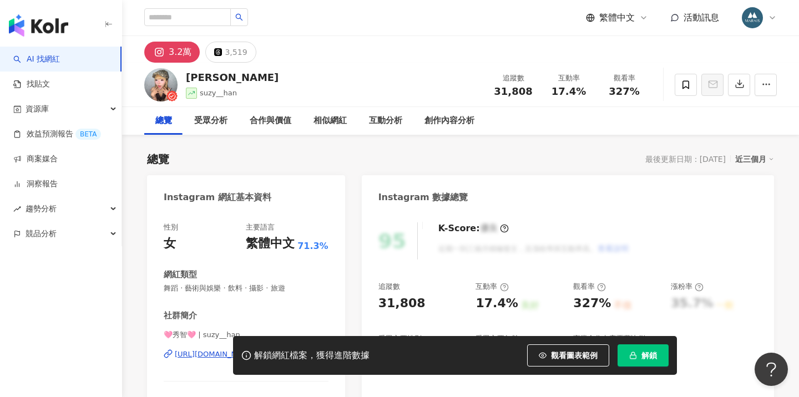
scroll to position [231, 0]
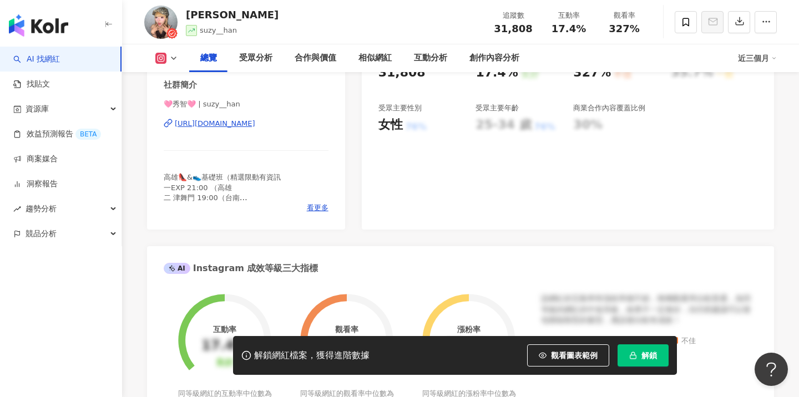
click at [255, 122] on div "[URL][DOMAIN_NAME]" at bounding box center [215, 124] width 80 height 10
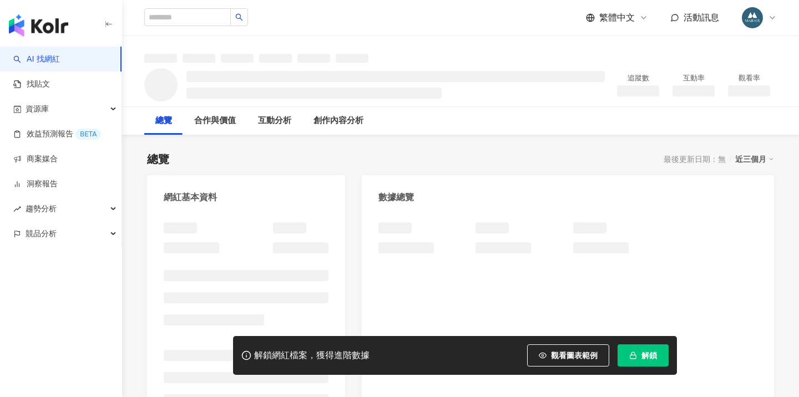
scroll to position [30, 0]
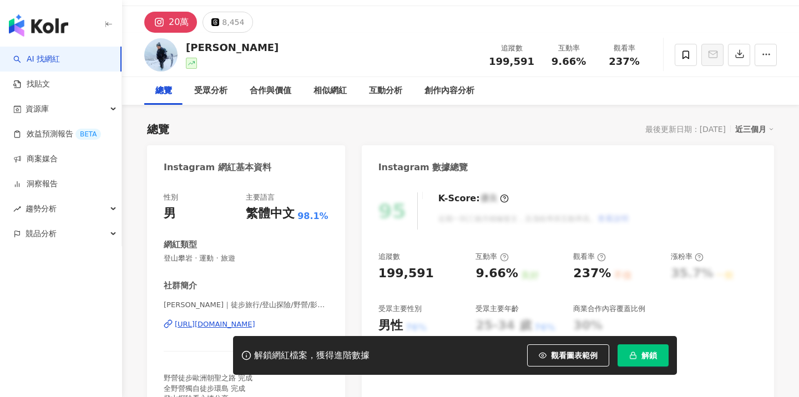
click at [651, 360] on span "解鎖" at bounding box center [650, 355] width 16 height 9
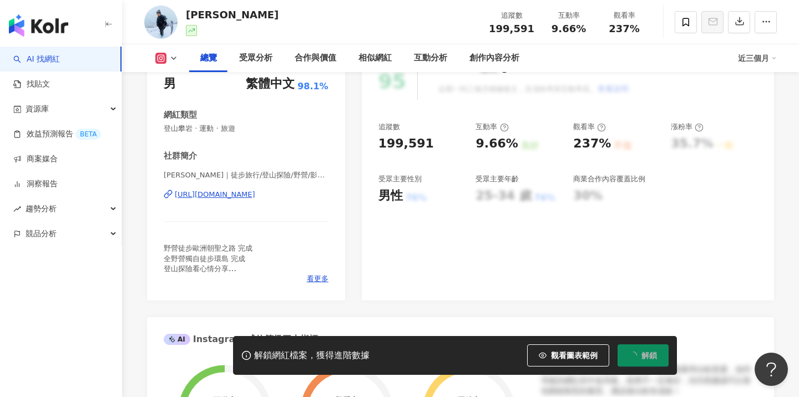
click at [255, 198] on div "https://www.instagram.com/jumbo.813/" at bounding box center [215, 195] width 80 height 10
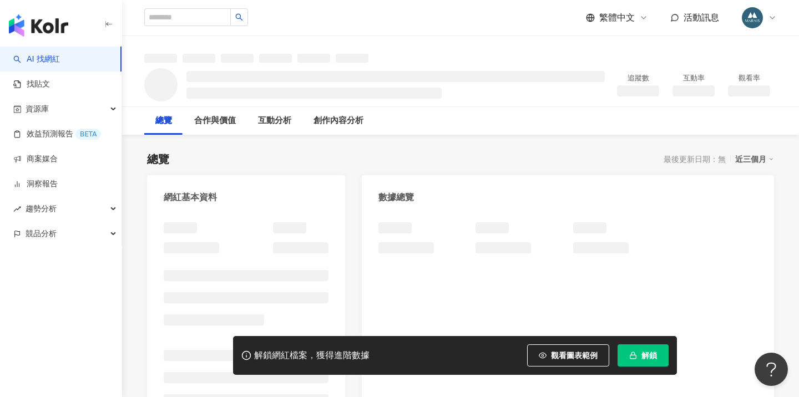
click at [644, 354] on span "解鎖" at bounding box center [650, 355] width 16 height 9
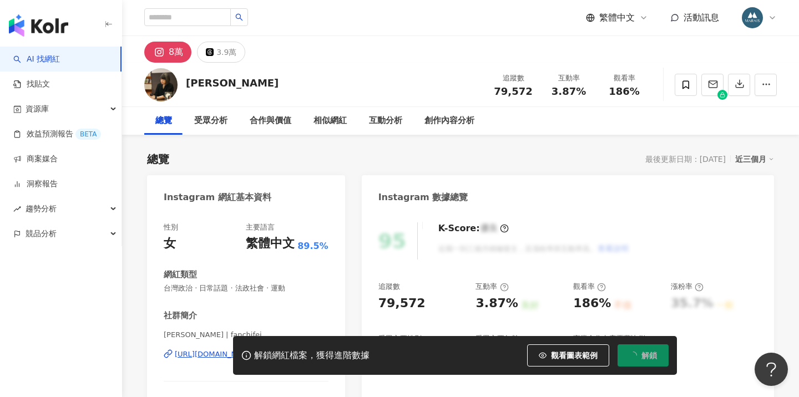
click at [470, 282] on div "追蹤數 79,572 互動率 3.87% 良好 觀看率 186% 不佳 漲粉率 35.7% 一般 受眾主要性別 女性 76% 受眾主要年齡 25-34 歲 7…" at bounding box center [568, 323] width 379 height 82
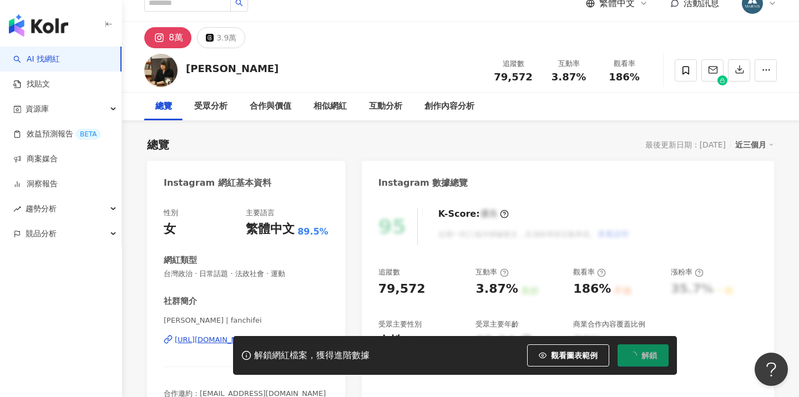
scroll to position [36, 0]
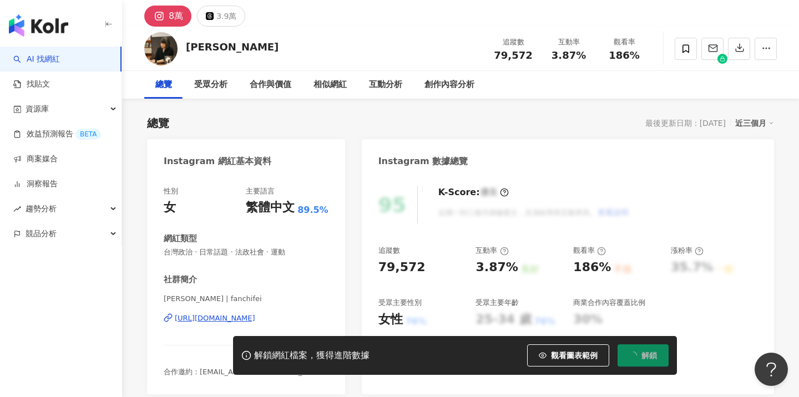
click at [254, 317] on div "https://www.instagram.com/fanchifei/" at bounding box center [215, 319] width 80 height 10
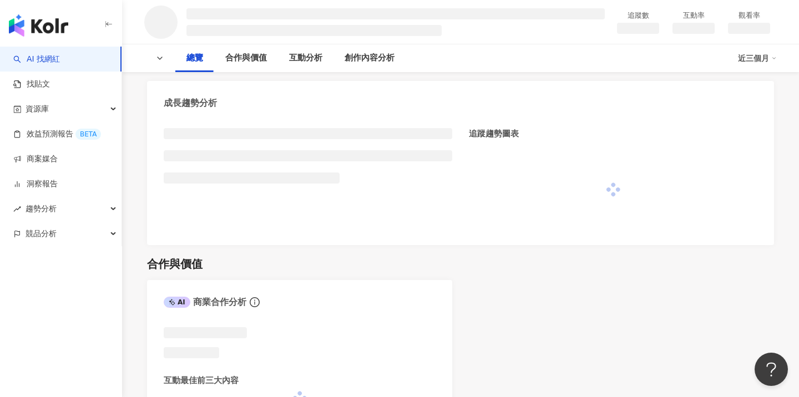
scroll to position [385, 0]
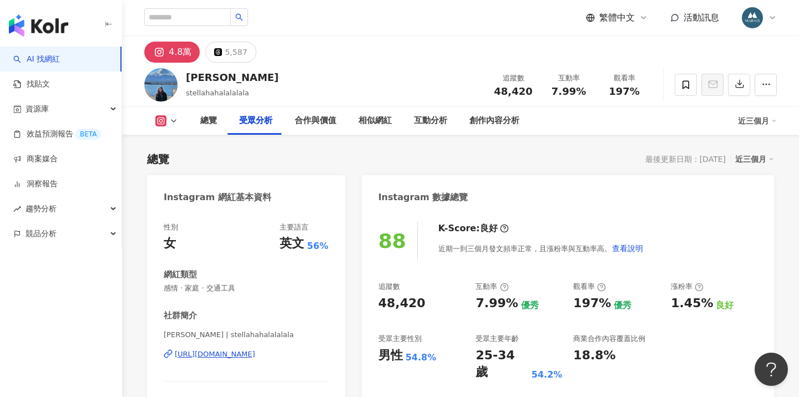
click at [244, 357] on div "https://www.instagram.com/stellahahalalalala/" at bounding box center [215, 355] width 80 height 10
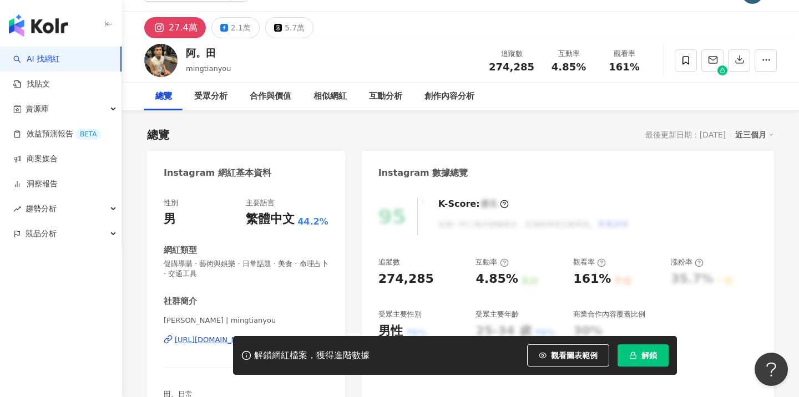
scroll to position [42, 0]
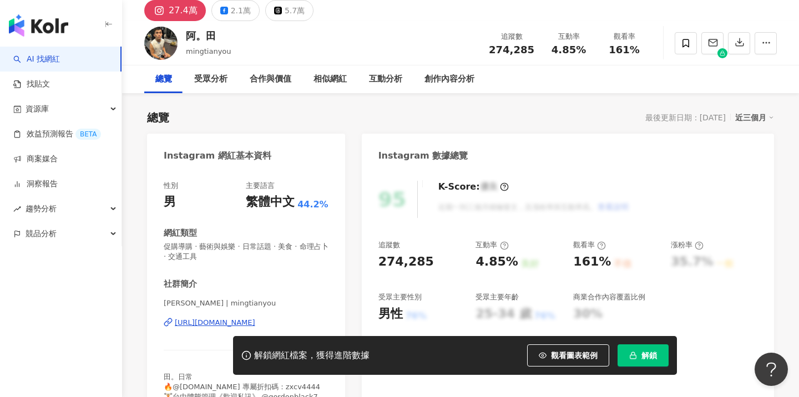
click at [249, 322] on div "https://www.instagram.com/mingtianyou/" at bounding box center [215, 323] width 80 height 10
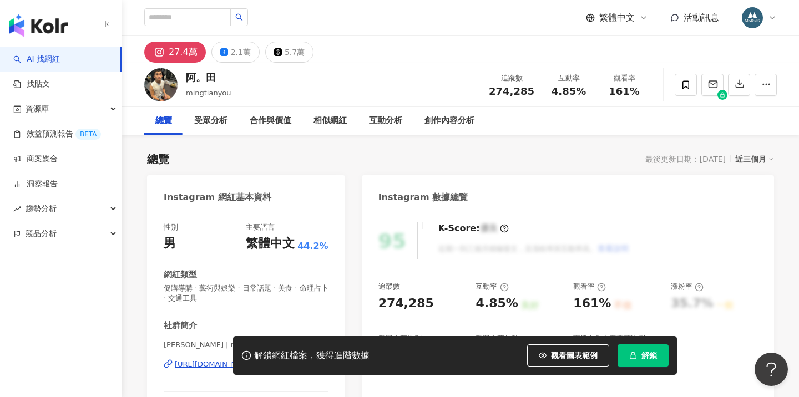
scroll to position [0, 0]
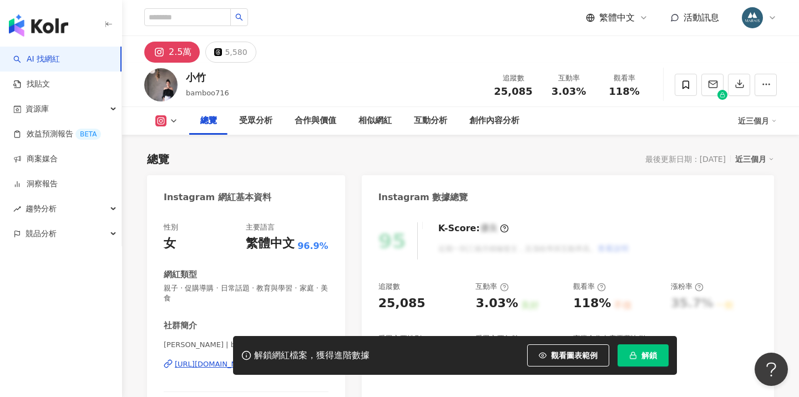
scroll to position [224, 0]
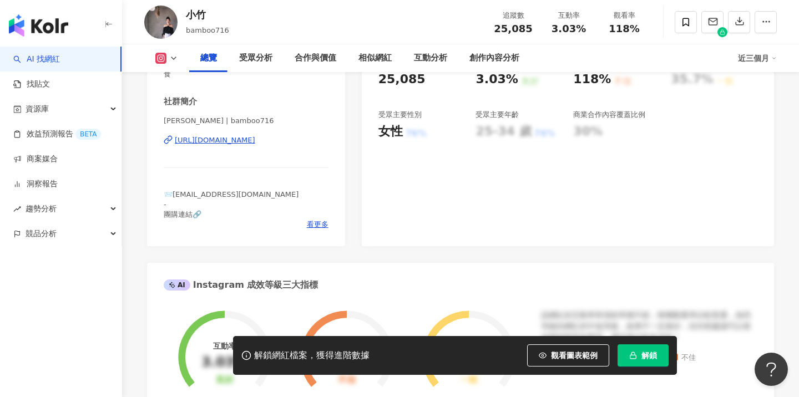
click at [255, 138] on div "https://www.instagram.com/bamboo716/" at bounding box center [215, 140] width 80 height 10
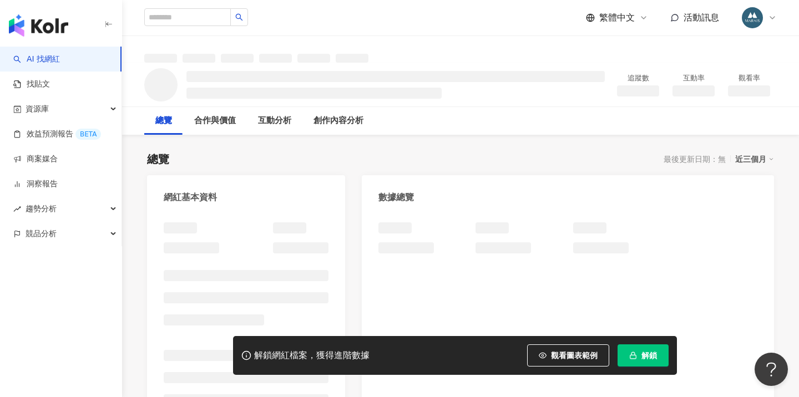
scroll to position [-4, 0]
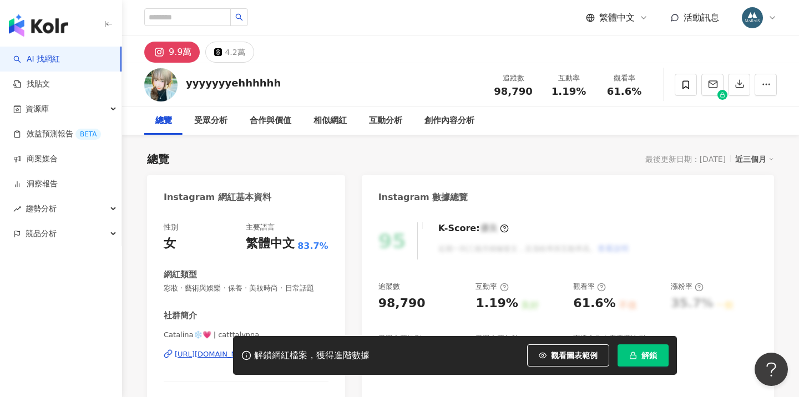
scroll to position [19, 0]
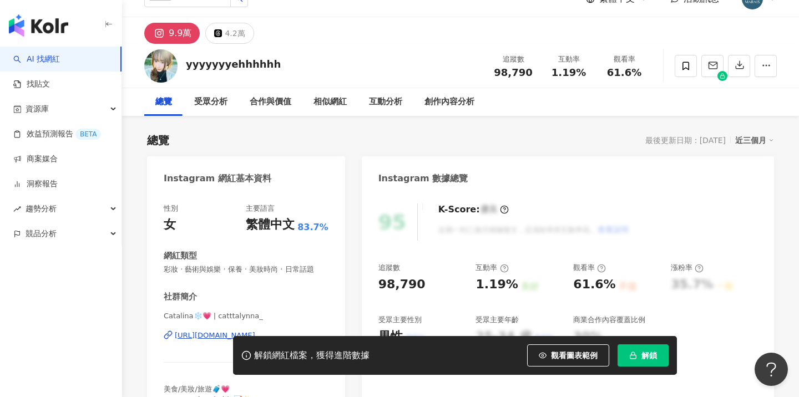
click at [249, 331] on div "https://www.instagram.com/catttalynna_/" at bounding box center [215, 336] width 80 height 10
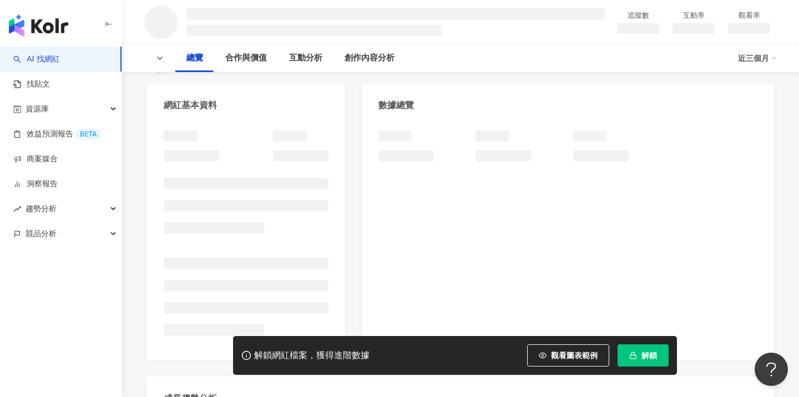
scroll to position [143, 0]
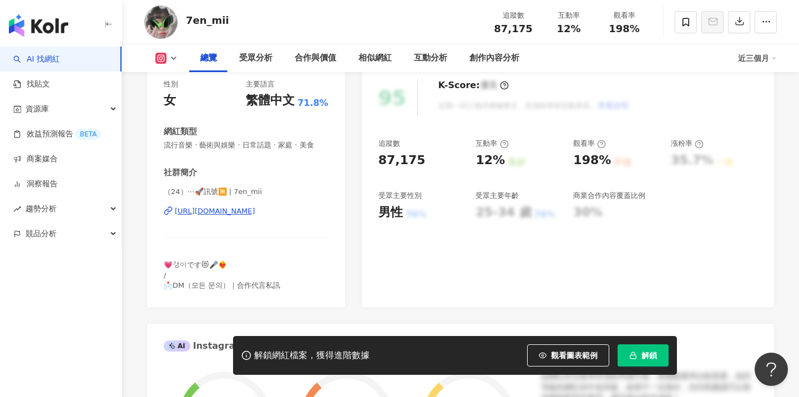
scroll to position [143, 0]
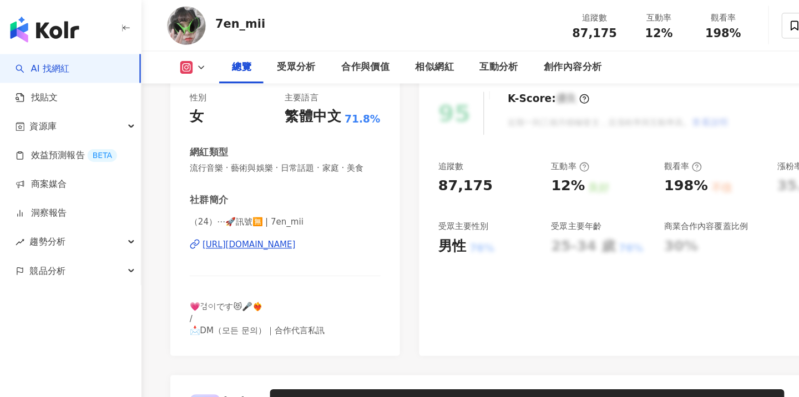
drag, startPoint x: 177, startPoint y: 212, endPoint x: 102, endPoint y: 301, distance: 116.2
click at [177, 212] on div "https://www.instagram.com/7en_mii/" at bounding box center [215, 211] width 80 height 10
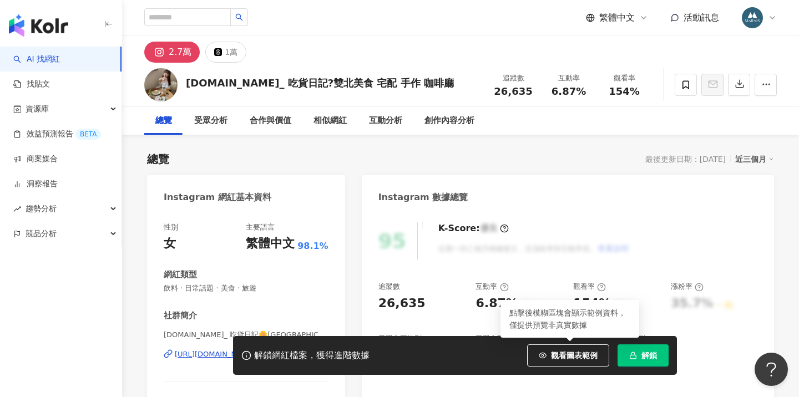
click at [639, 359] on button "解鎖" at bounding box center [643, 356] width 51 height 22
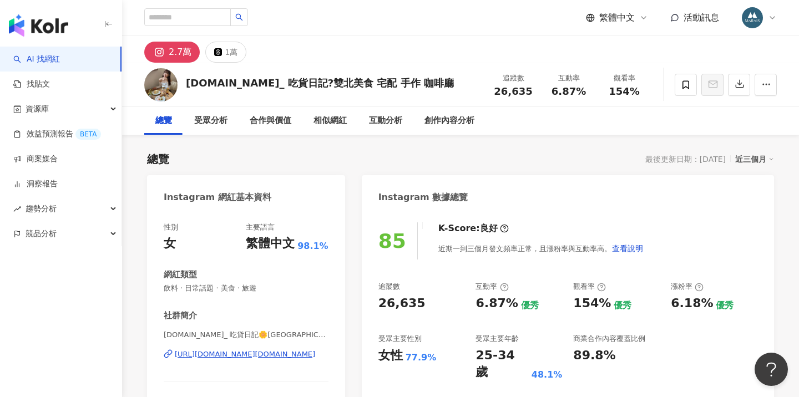
click at [278, 353] on div "https://www.instagram.com/yu.food_/" at bounding box center [245, 355] width 140 height 10
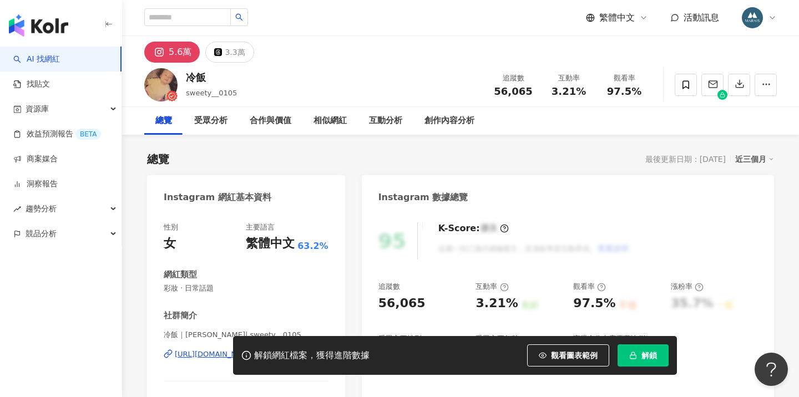
scroll to position [75, 0]
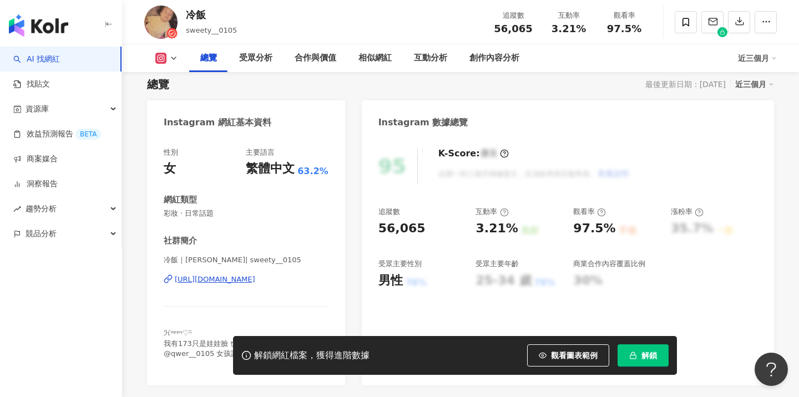
click at [255, 278] on div "https://www.instagram.com/sweety__0105/" at bounding box center [215, 280] width 80 height 10
click at [255, 279] on div "https://www.instagram.com/sweety__0105/" at bounding box center [215, 280] width 80 height 10
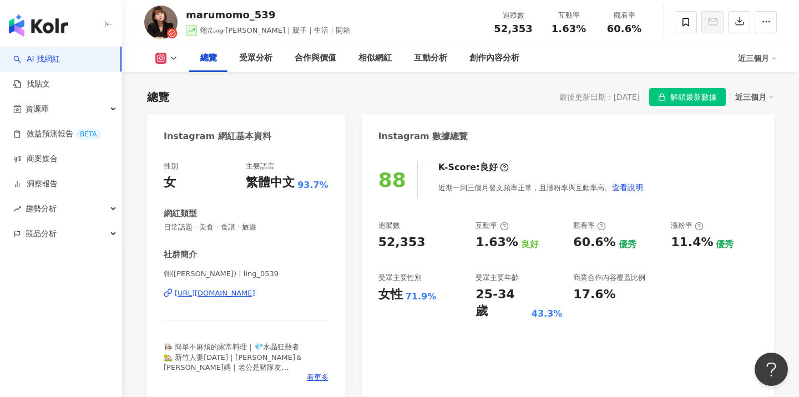
scroll to position [57, 0]
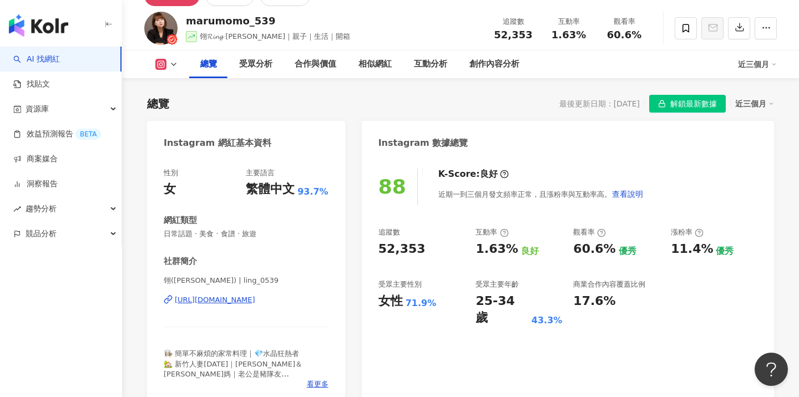
click at [255, 298] on div "https://www.instagram.com/ling_0539/" at bounding box center [215, 300] width 80 height 10
click at [68, 14] on div "button" at bounding box center [61, 23] width 122 height 47
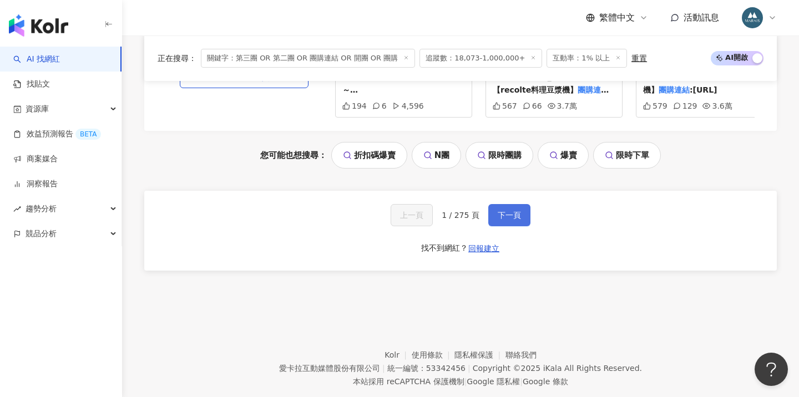
click at [515, 211] on span "下一頁" at bounding box center [509, 215] width 23 height 9
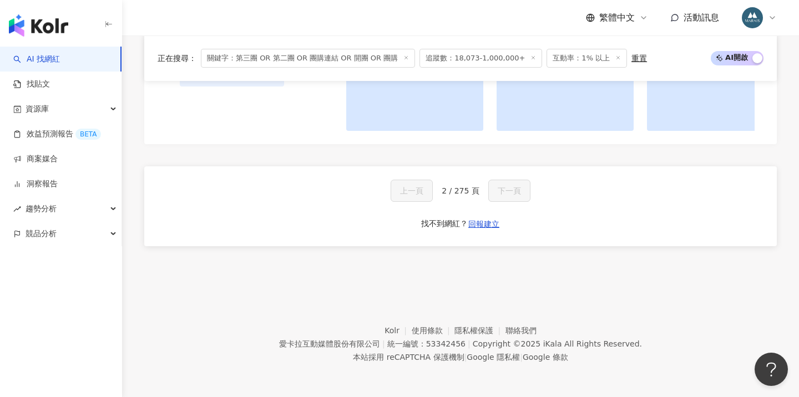
scroll to position [1102, 0]
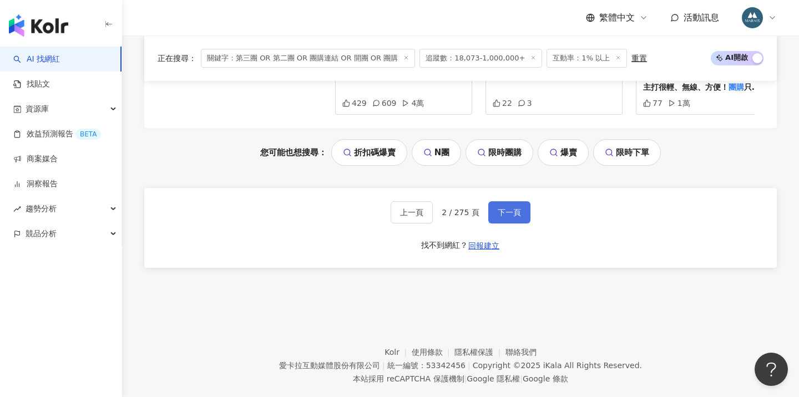
click at [493, 201] on button "下一頁" at bounding box center [509, 212] width 42 height 22
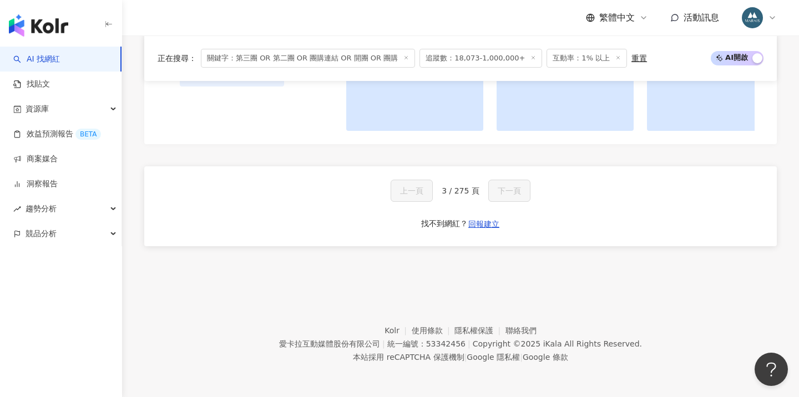
scroll to position [1154, 0]
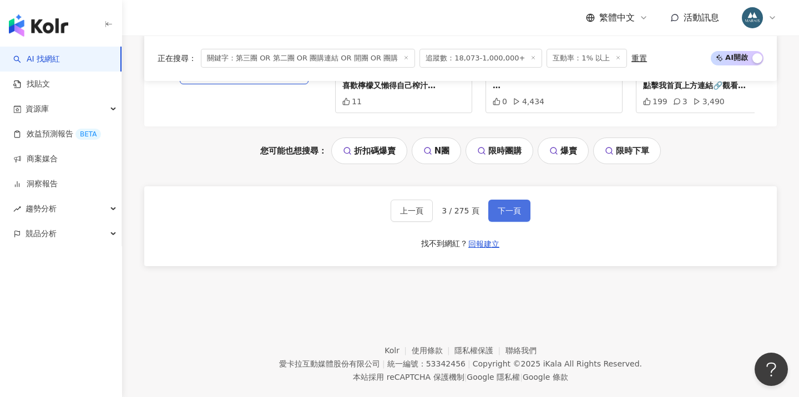
click at [505, 206] on span "下一頁" at bounding box center [509, 210] width 23 height 9
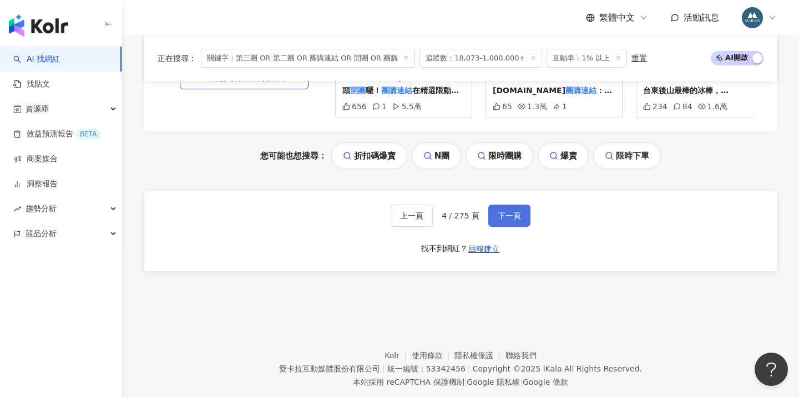
click at [503, 211] on span "下一頁" at bounding box center [509, 215] width 23 height 9
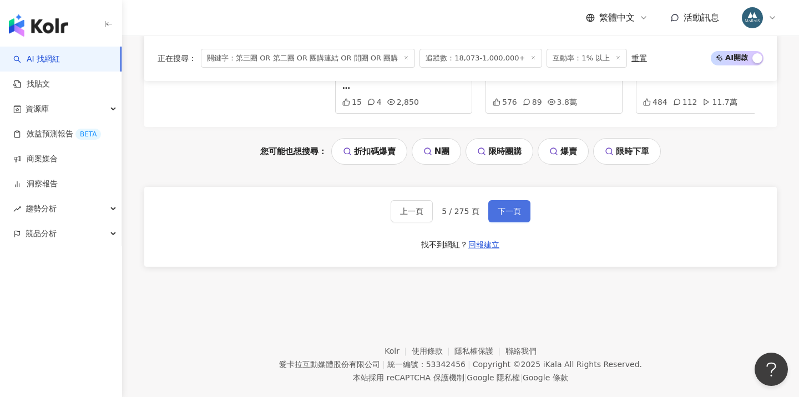
click at [507, 200] on button "下一頁" at bounding box center [509, 211] width 42 height 22
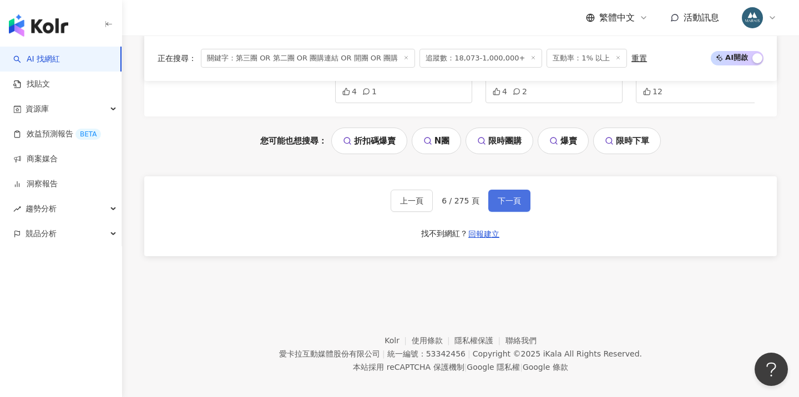
click at [507, 190] on button "下一頁" at bounding box center [509, 201] width 42 height 22
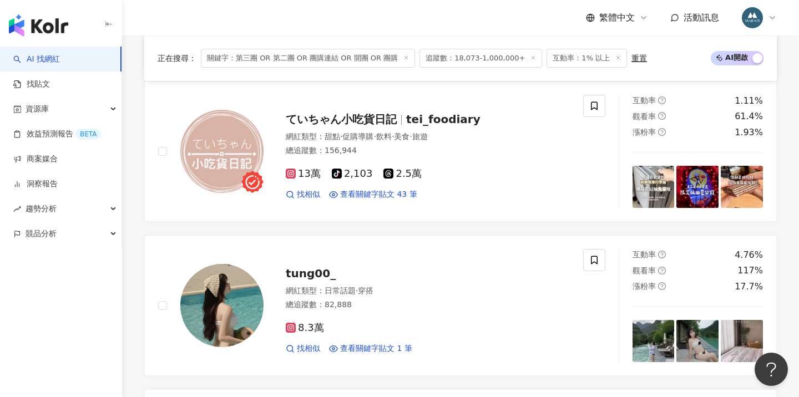
click at [507, 183] on div "13萬 tiktok-icon 2,103 2.5萬 找相似 查看關鍵字貼文 43 筆" at bounding box center [428, 179] width 284 height 41
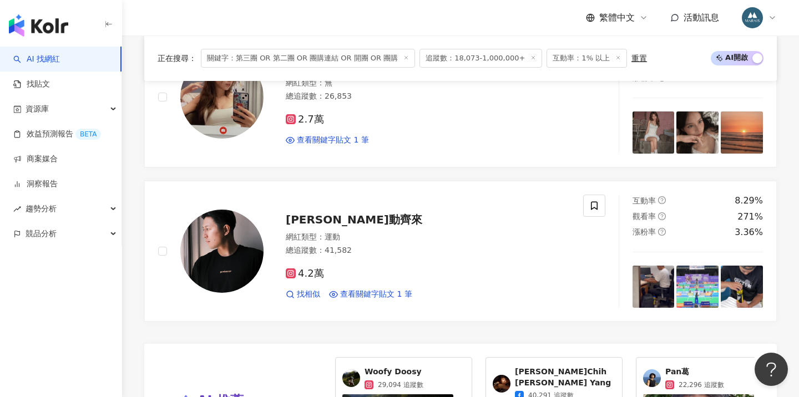
scroll to position [2312, 0]
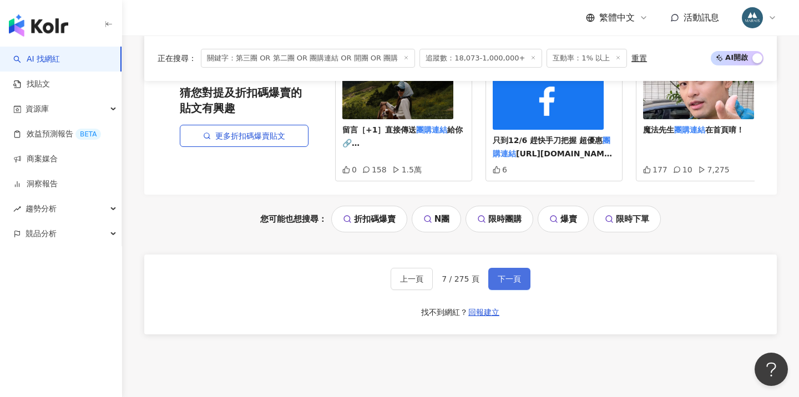
click at [505, 275] on span "下一頁" at bounding box center [509, 279] width 23 height 9
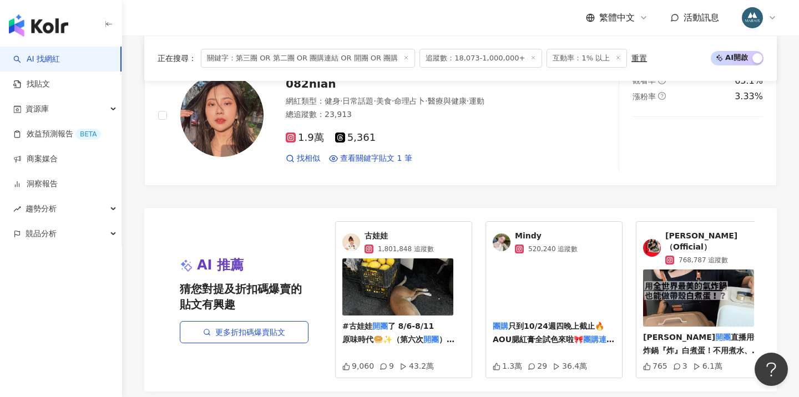
scroll to position [2068, 0]
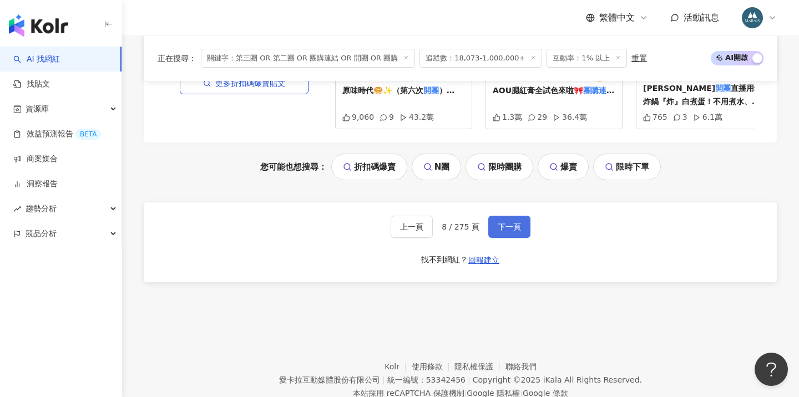
click at [502, 223] on span "下一頁" at bounding box center [509, 227] width 23 height 9
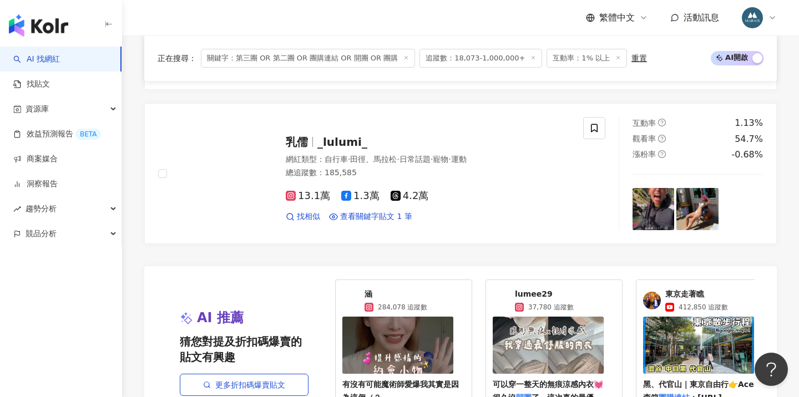
scroll to position [2056, 1]
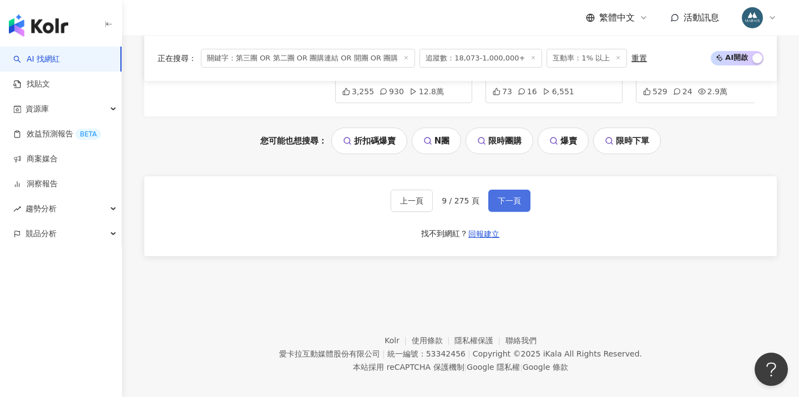
click at [502, 195] on button "下一頁" at bounding box center [509, 201] width 42 height 22
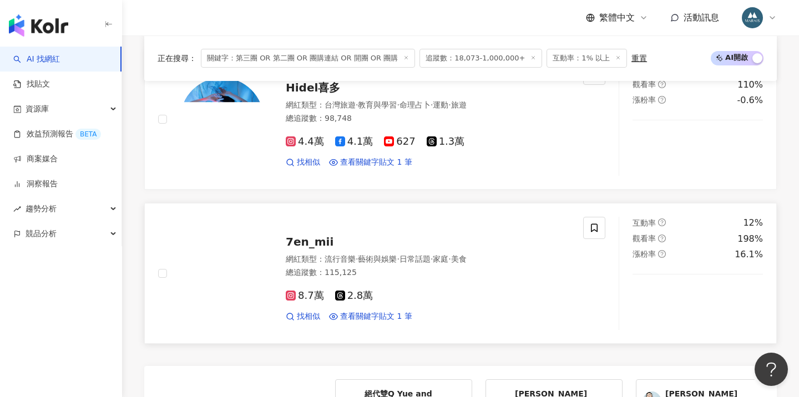
scroll to position [2380, 0]
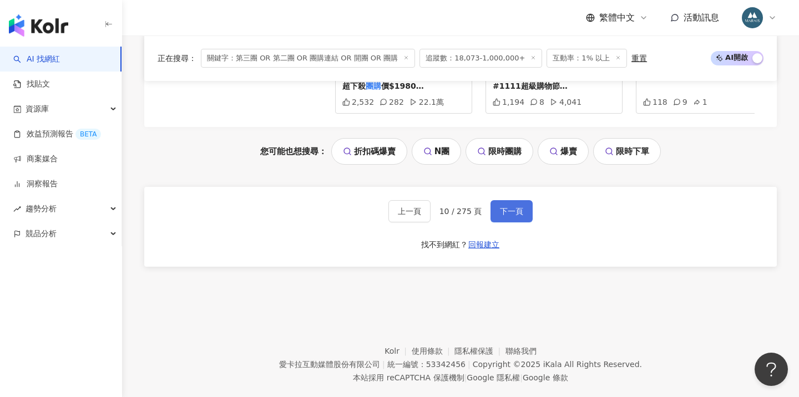
click at [511, 200] on button "下一頁" at bounding box center [512, 211] width 42 height 22
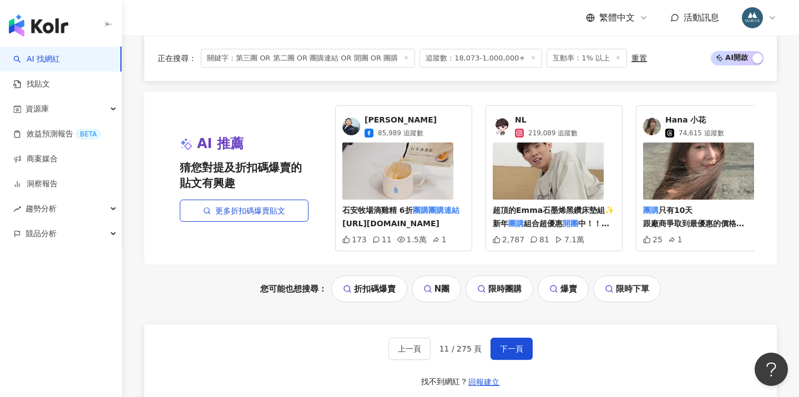
scroll to position [2305, 0]
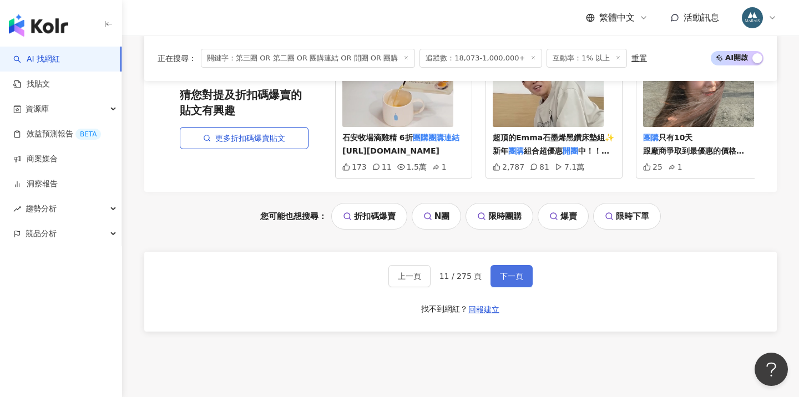
click at [512, 273] on button "下一頁" at bounding box center [512, 276] width 42 height 22
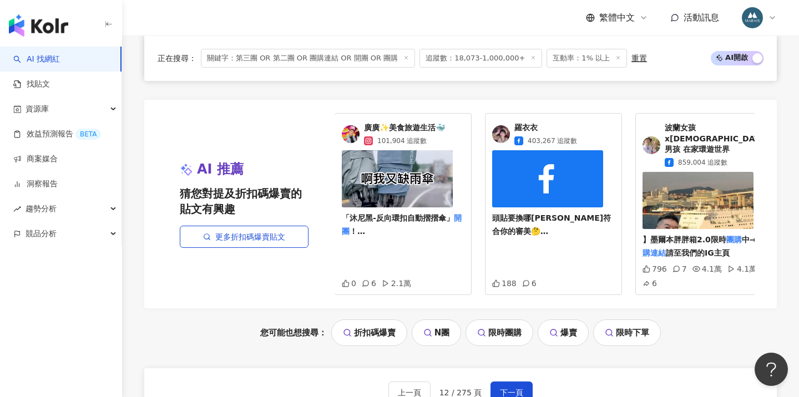
scroll to position [2302, 0]
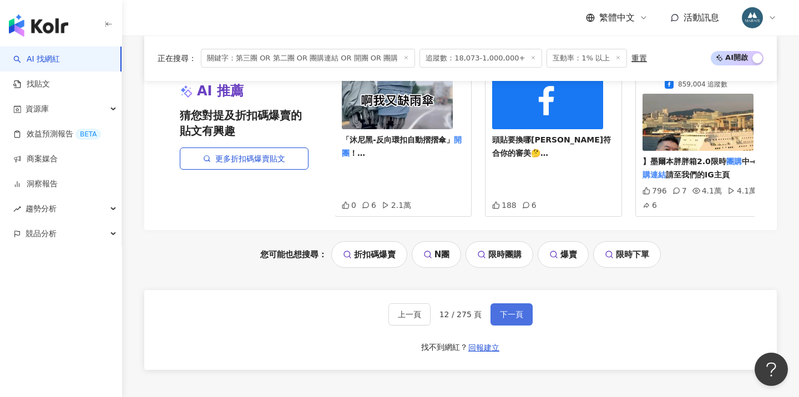
click at [503, 310] on span "下一頁" at bounding box center [511, 314] width 23 height 9
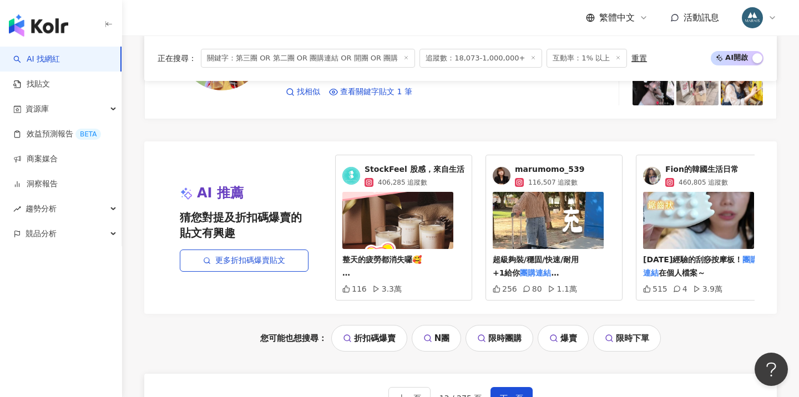
scroll to position [2233, 0]
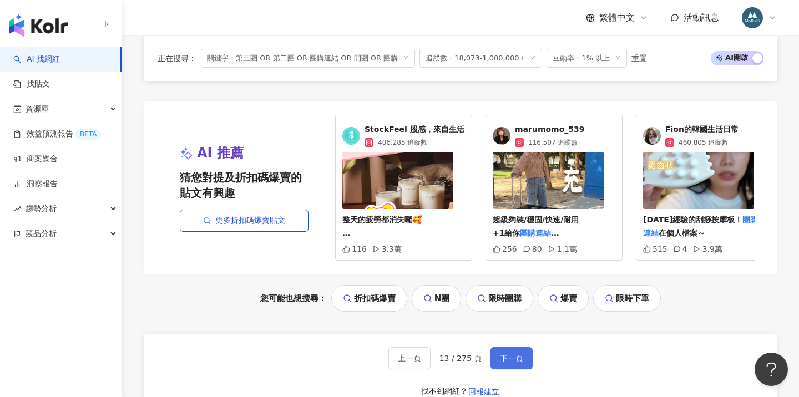
click at [511, 354] on span "下一頁" at bounding box center [511, 358] width 23 height 9
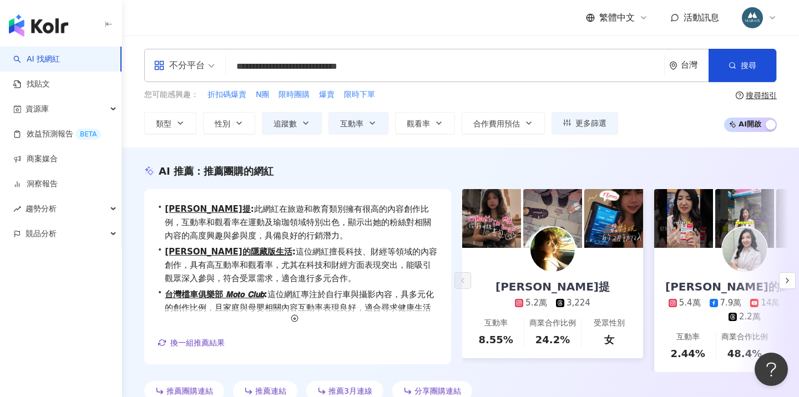
scroll to position [0, 0]
click at [430, 63] on input "**********" at bounding box center [445, 66] width 430 height 21
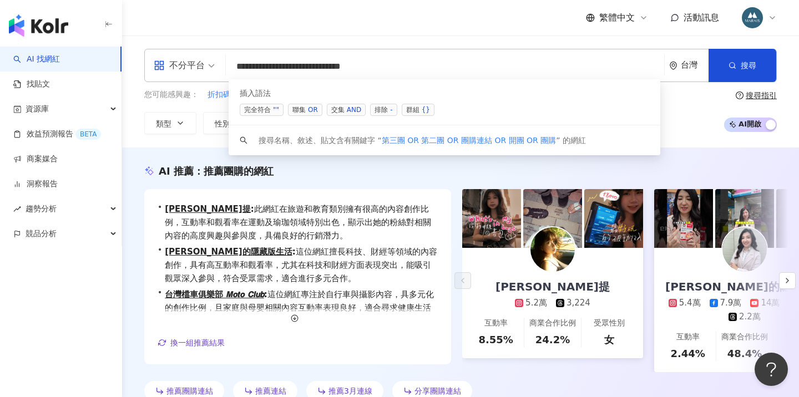
click at [309, 110] on div "OR" at bounding box center [313, 109] width 10 height 11
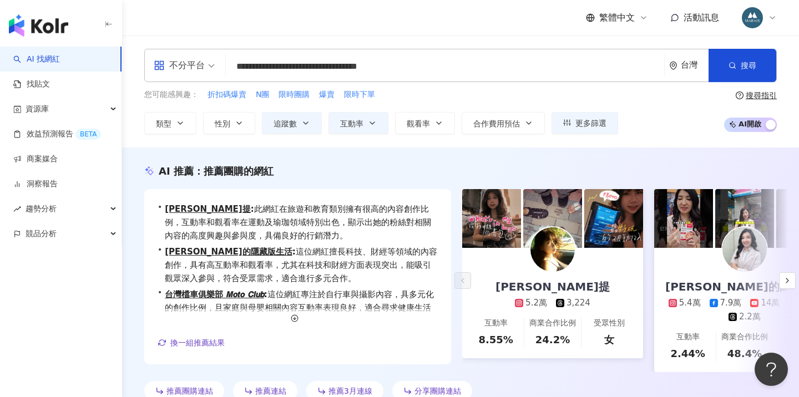
type input "**********"
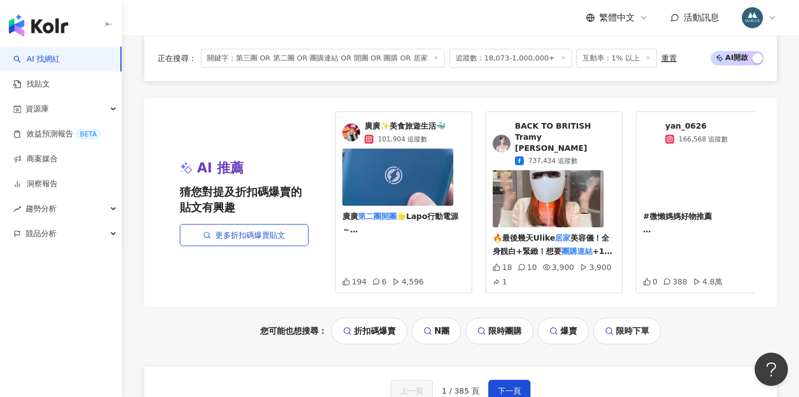
scroll to position [2378, 0]
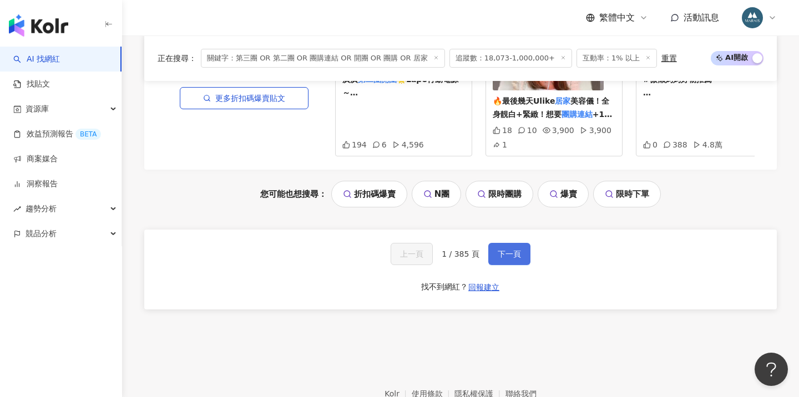
click at [500, 250] on span "下一頁" at bounding box center [509, 254] width 23 height 9
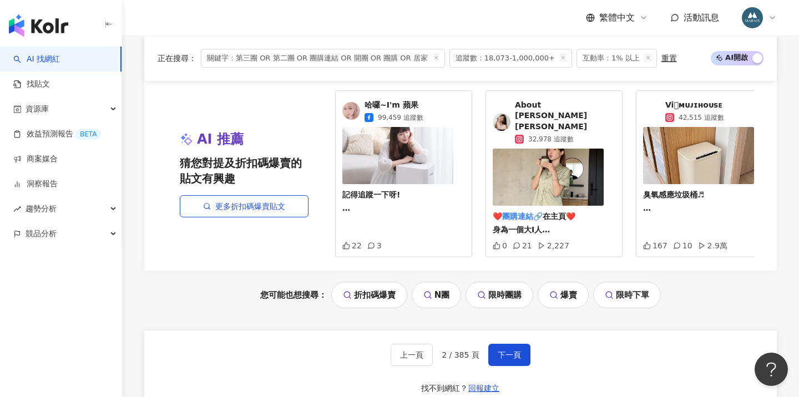
scroll to position [2319, 0]
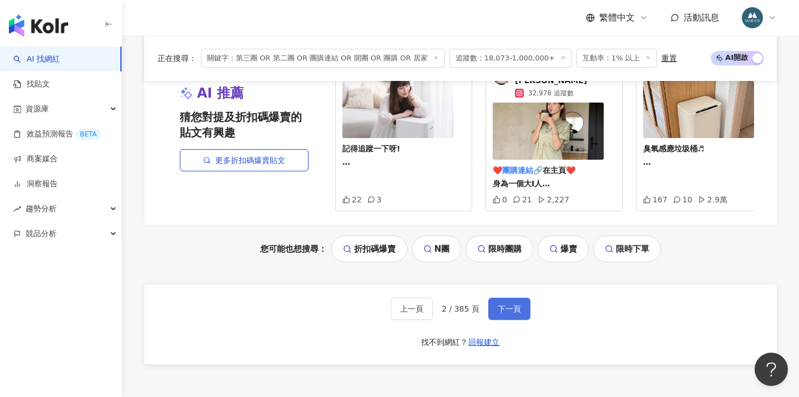
click at [520, 298] on button "下一頁" at bounding box center [509, 309] width 42 height 22
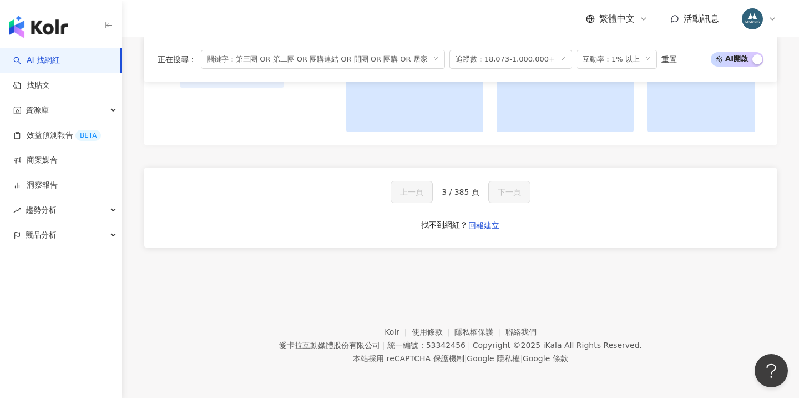
scroll to position [1154, 0]
